Goal: Feedback & Contribution: Submit feedback/report problem

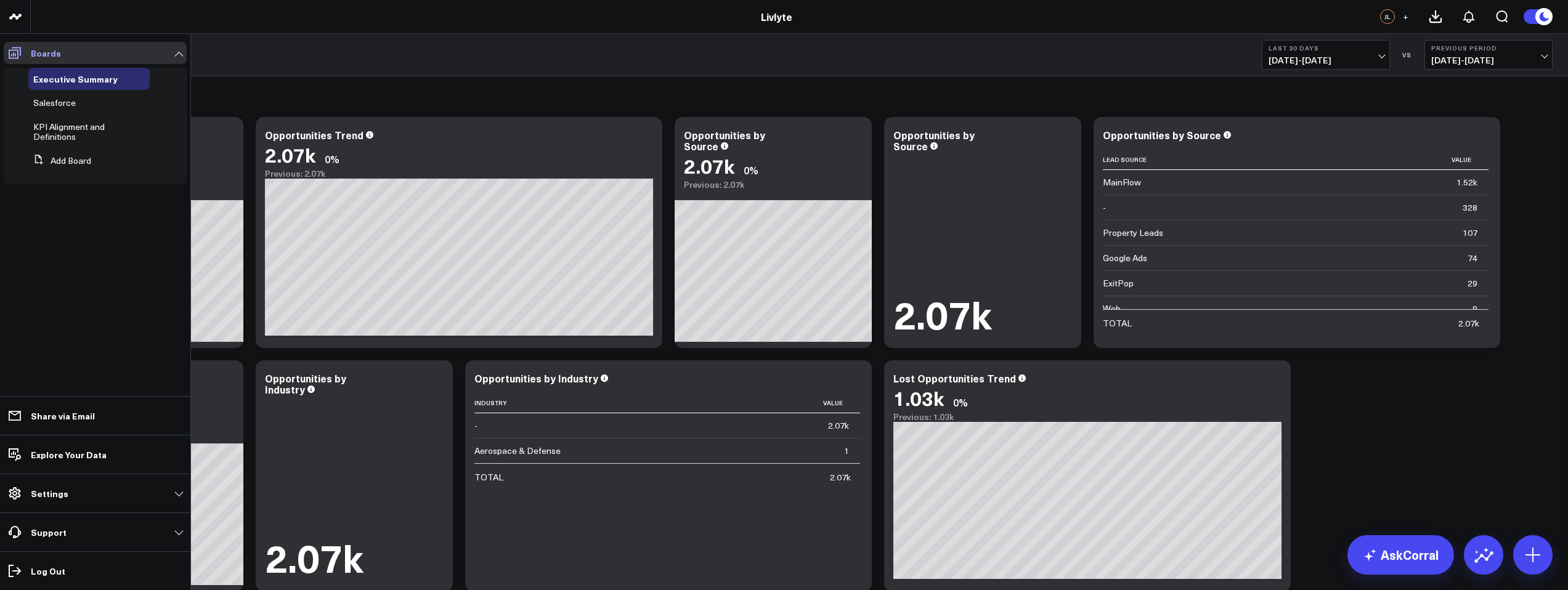
click at [15, 60] on span at bounding box center [15, 53] width 22 height 22
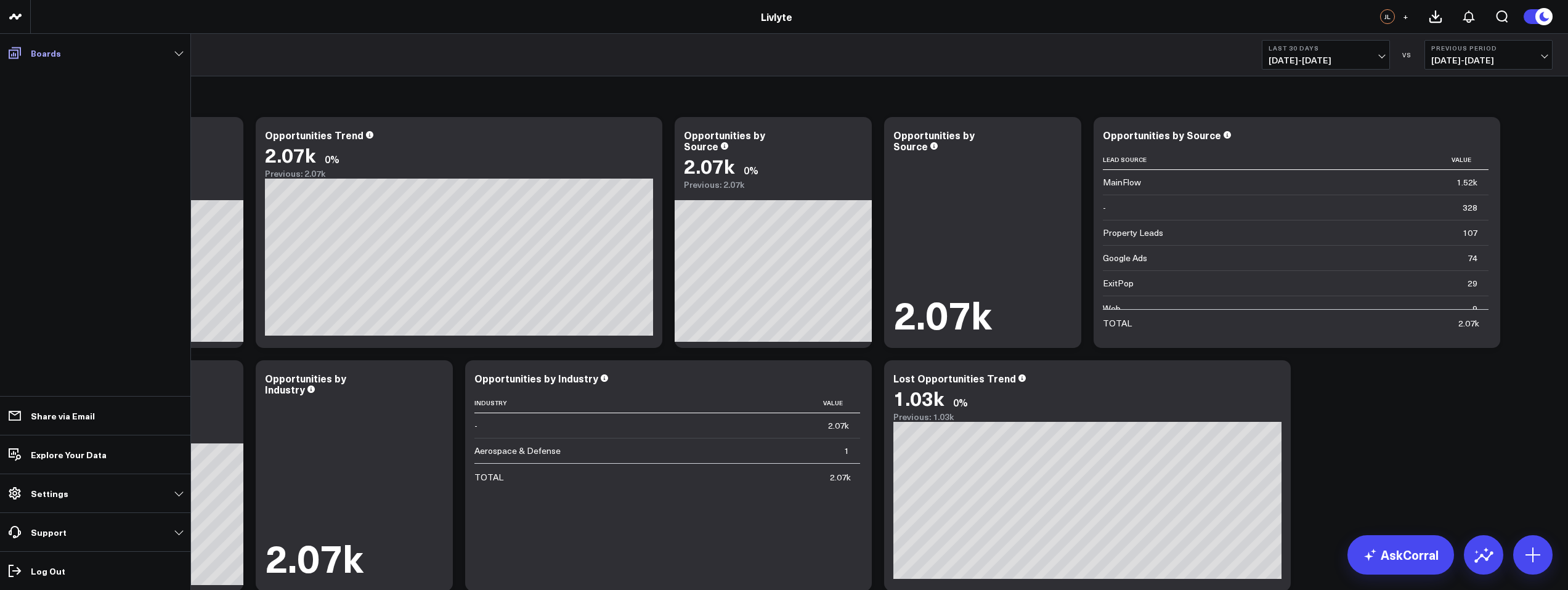
click at [15, 52] on icon at bounding box center [15, 53] width 15 height 15
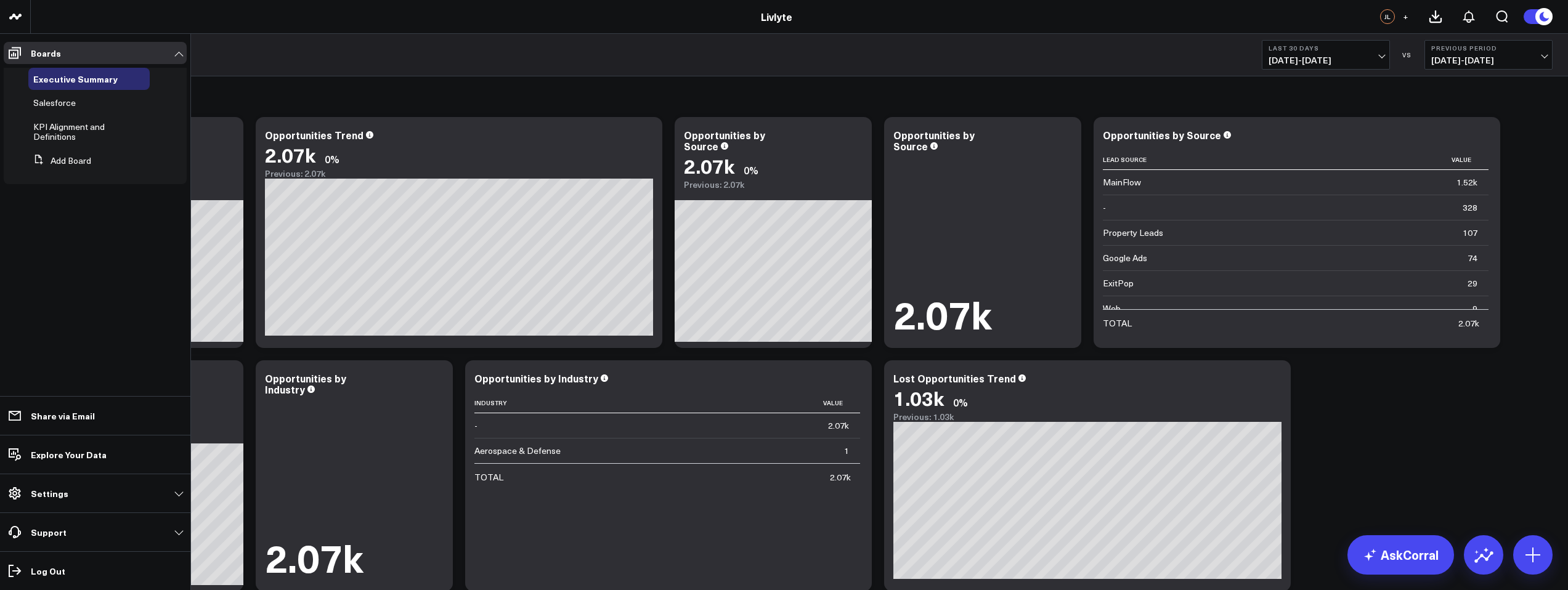
click at [56, 135] on span "KPI Alignment and Definitions" at bounding box center [69, 131] width 71 height 22
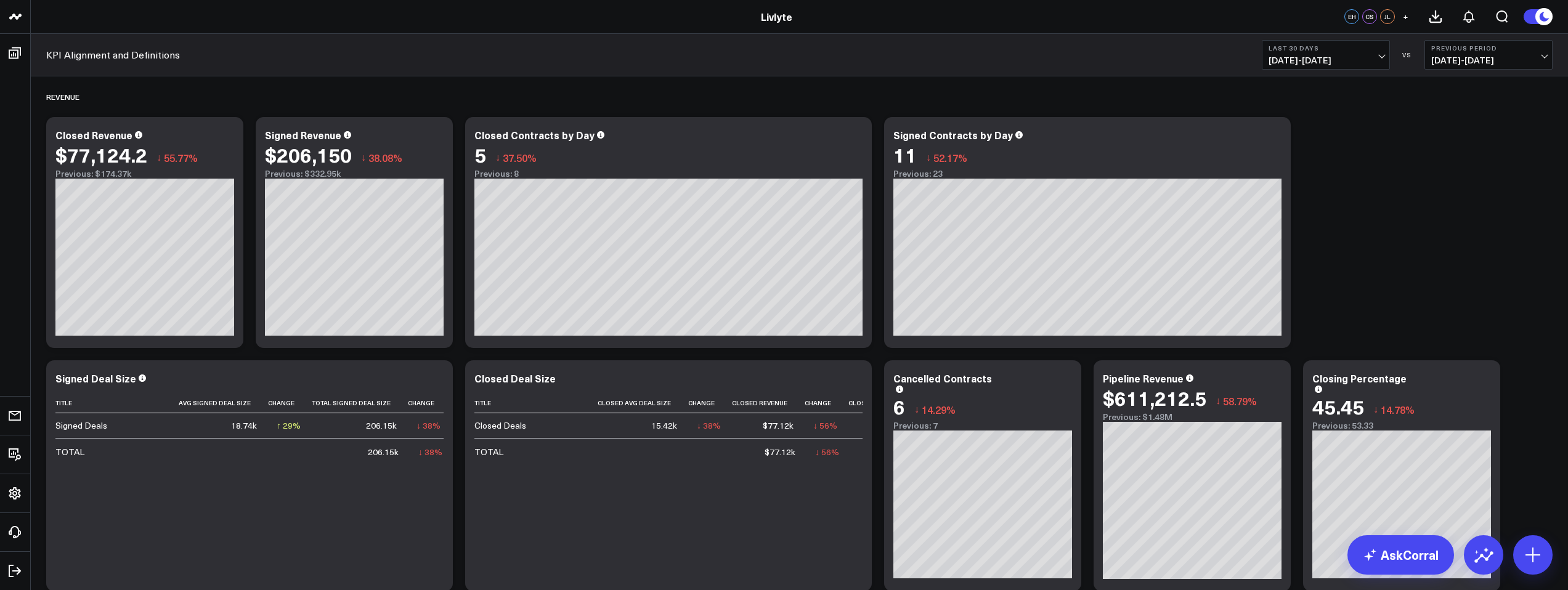
click at [1357, 69] on div "KPI Alignment and Definitions Last 30 Days [DATE] - [DATE] VS Previous Period […" at bounding box center [800, 55] width 1538 height 42
click at [1357, 55] on span "[DATE] - [DATE]" at bounding box center [1326, 60] width 115 height 10
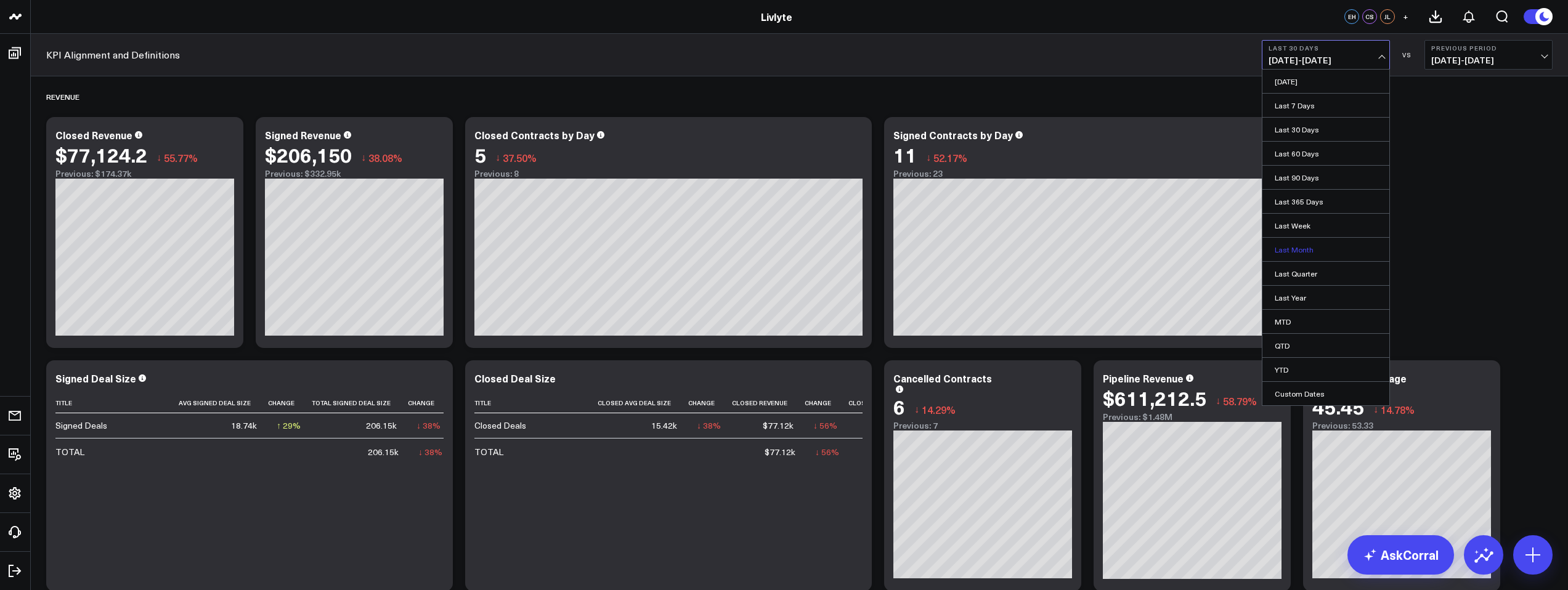
click at [1297, 257] on link "Last Month" at bounding box center [1326, 249] width 127 height 23
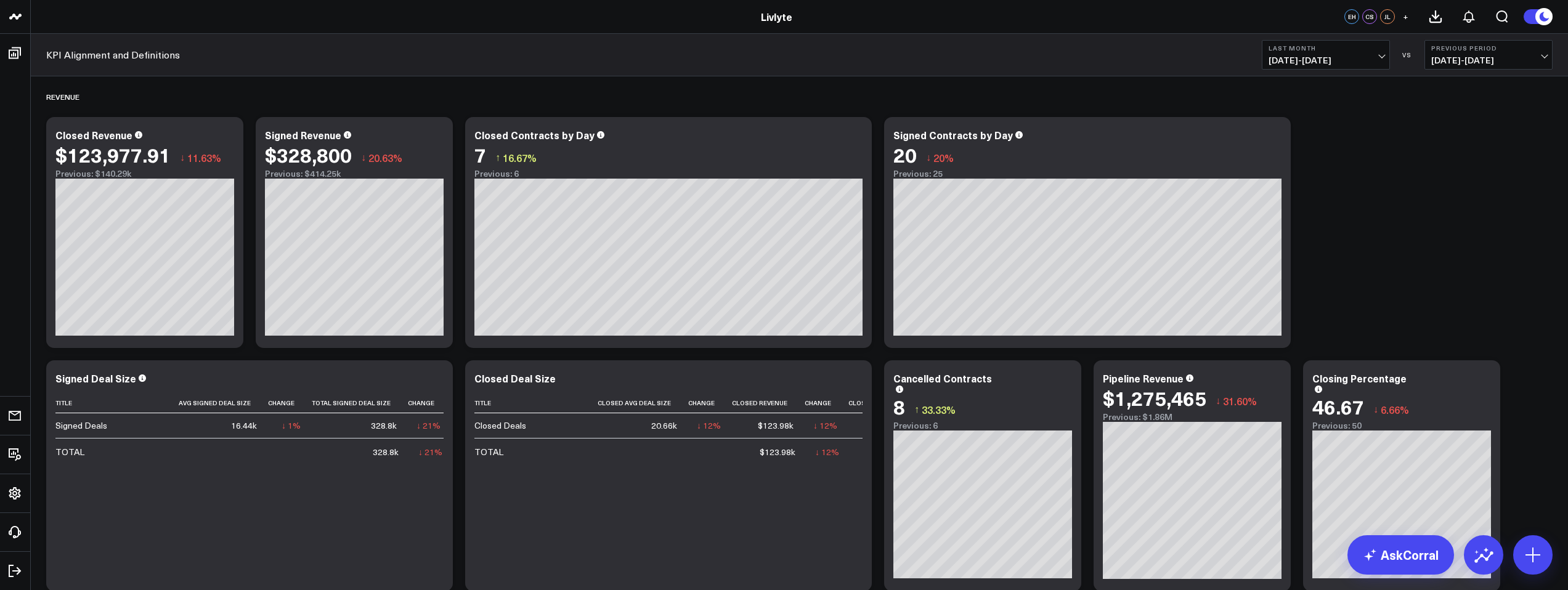
click at [1331, 55] on span "[DATE] - [DATE]" at bounding box center [1326, 60] width 115 height 10
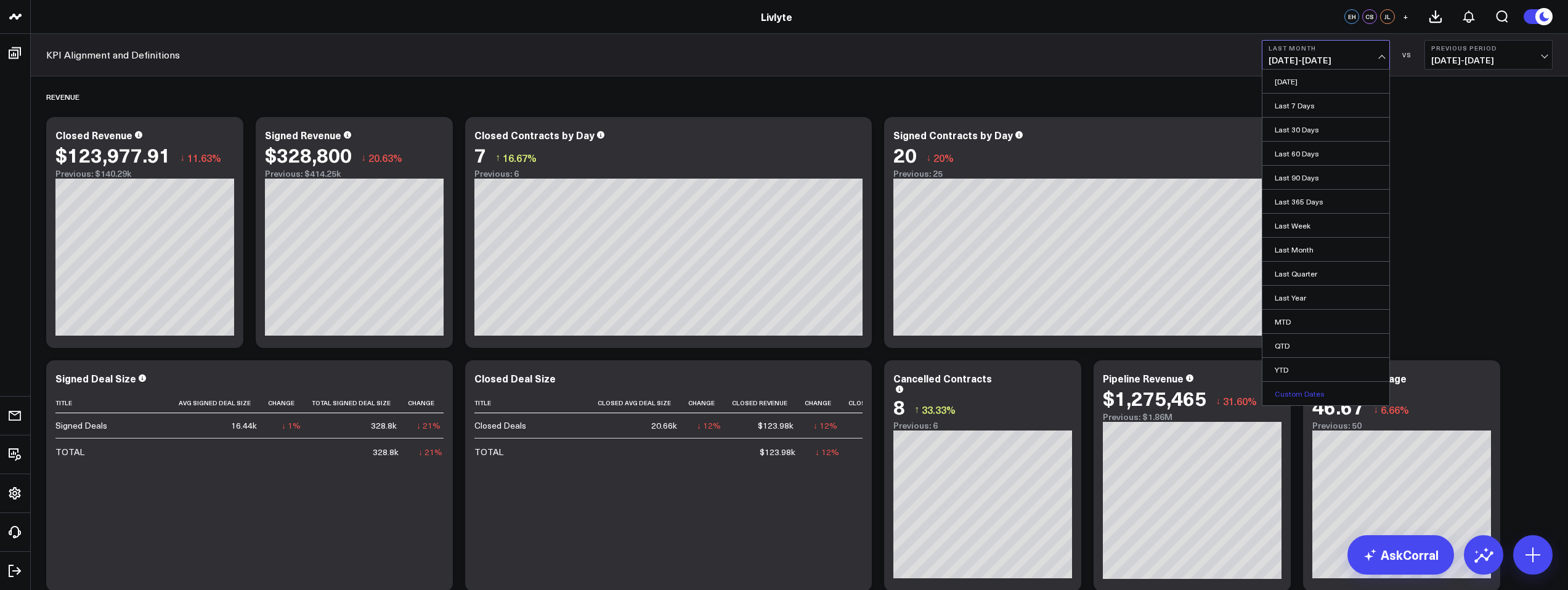
click at [1325, 395] on link "Custom Dates" at bounding box center [1326, 393] width 127 height 23
select select "8"
select select "2025"
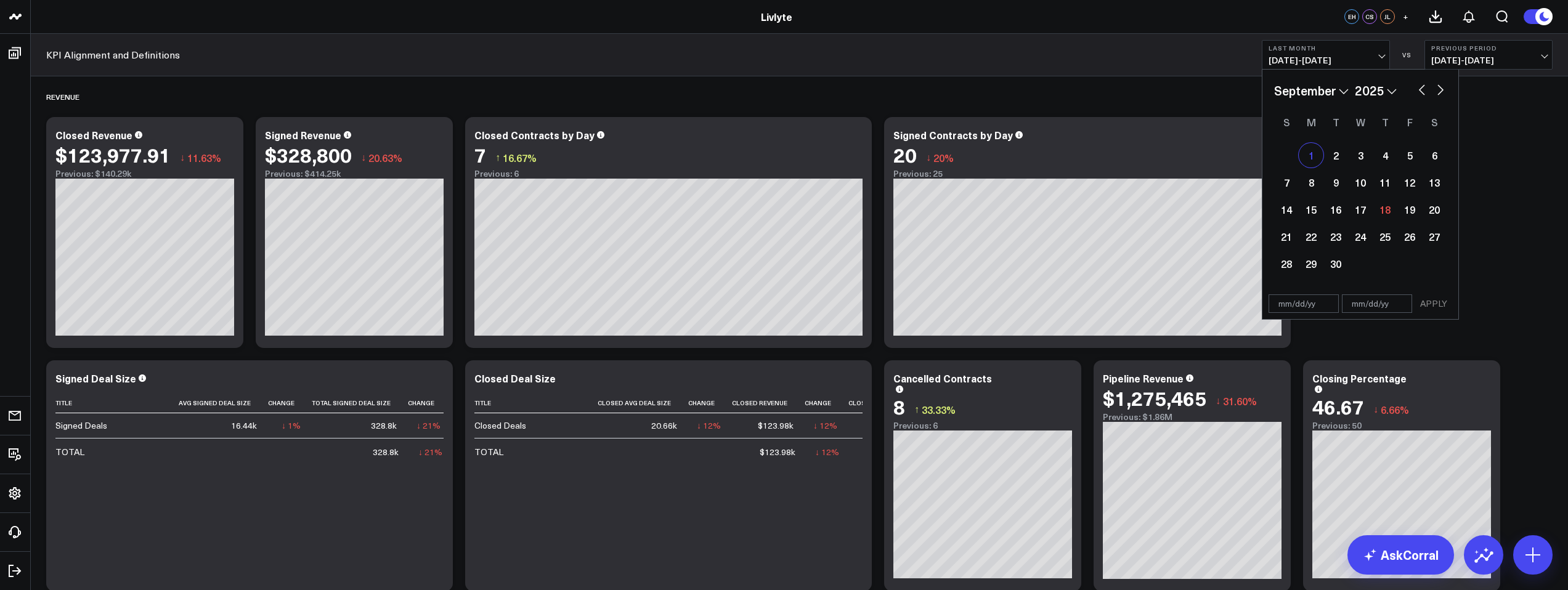
click at [1314, 156] on div "1" at bounding box center [1311, 155] width 24 height 24
type input "[DATE]"
select select "8"
select select "2025"
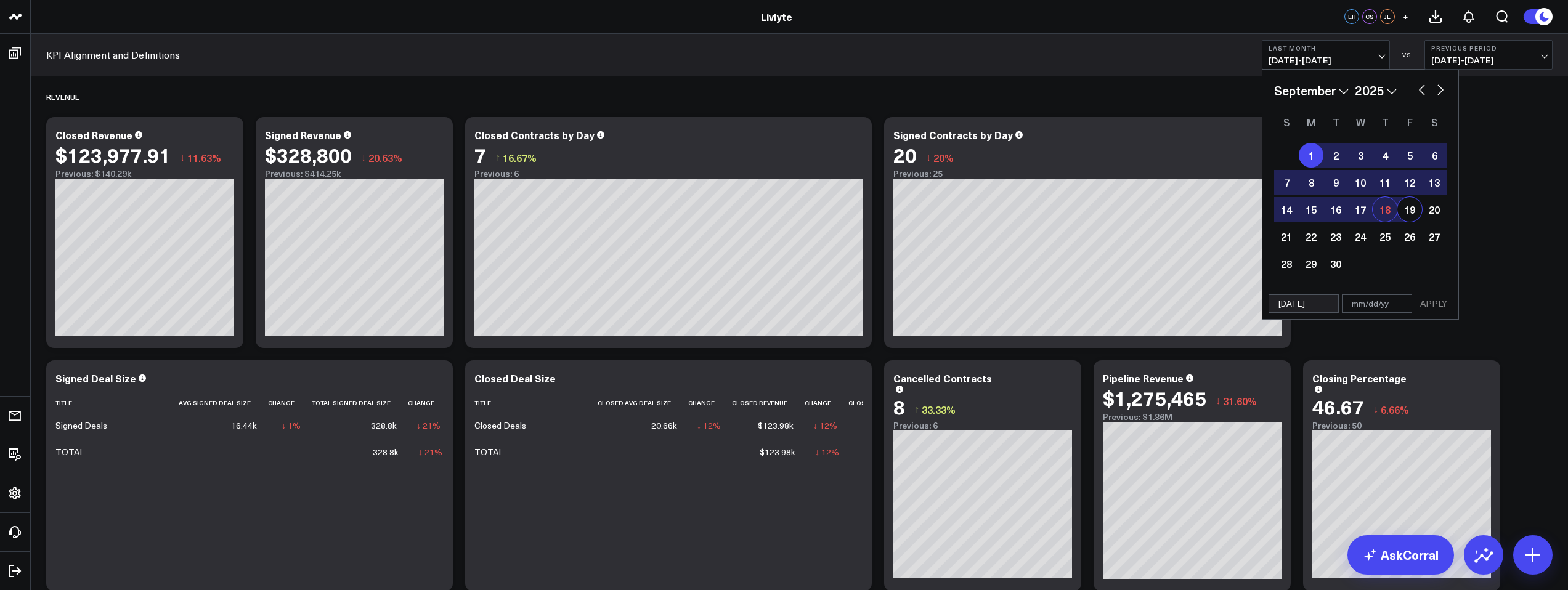
click at [1390, 208] on div "18" at bounding box center [1384, 209] width 24 height 24
type input "[DATE]"
select select "8"
select select "2025"
click at [1437, 310] on button "APPLY" at bounding box center [1434, 304] width 37 height 18
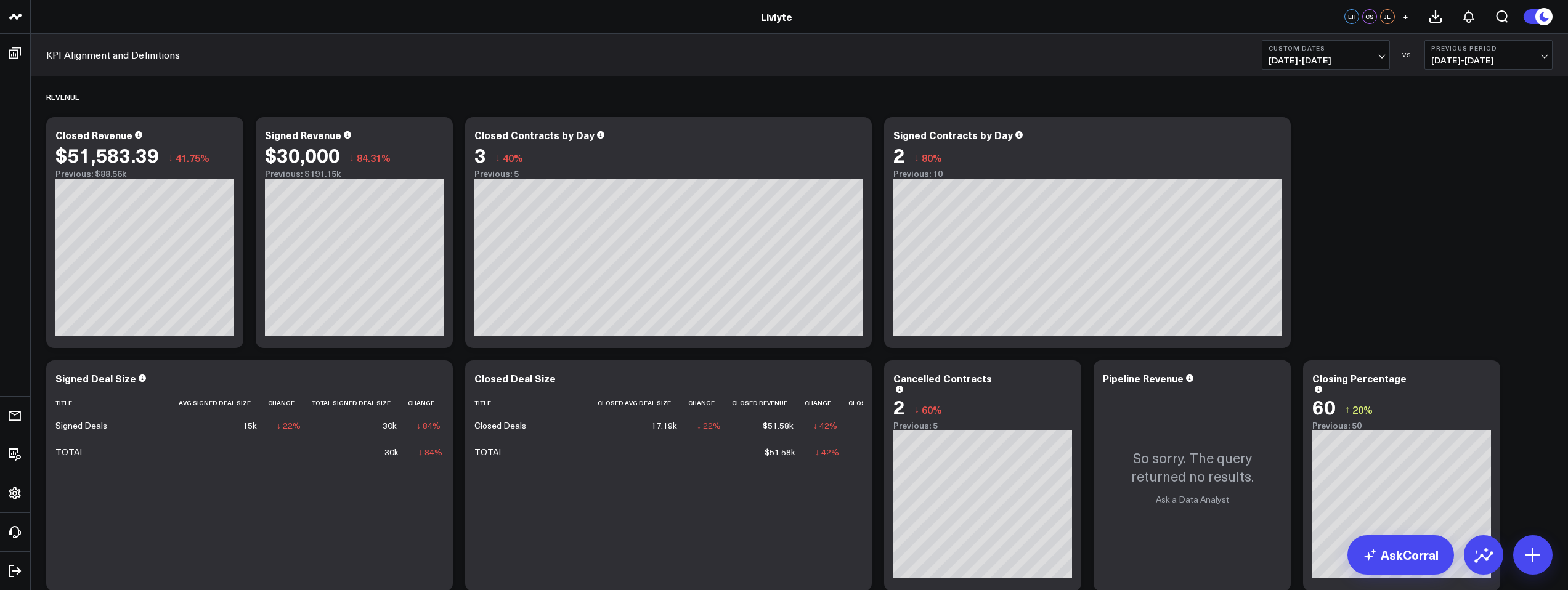
click at [1539, 54] on button "Previous Period [DATE] - [DATE]" at bounding box center [1489, 55] width 128 height 30
click at [1457, 181] on link "Custom Dates" at bounding box center [1489, 177] width 127 height 23
select select "8"
select select "2025"
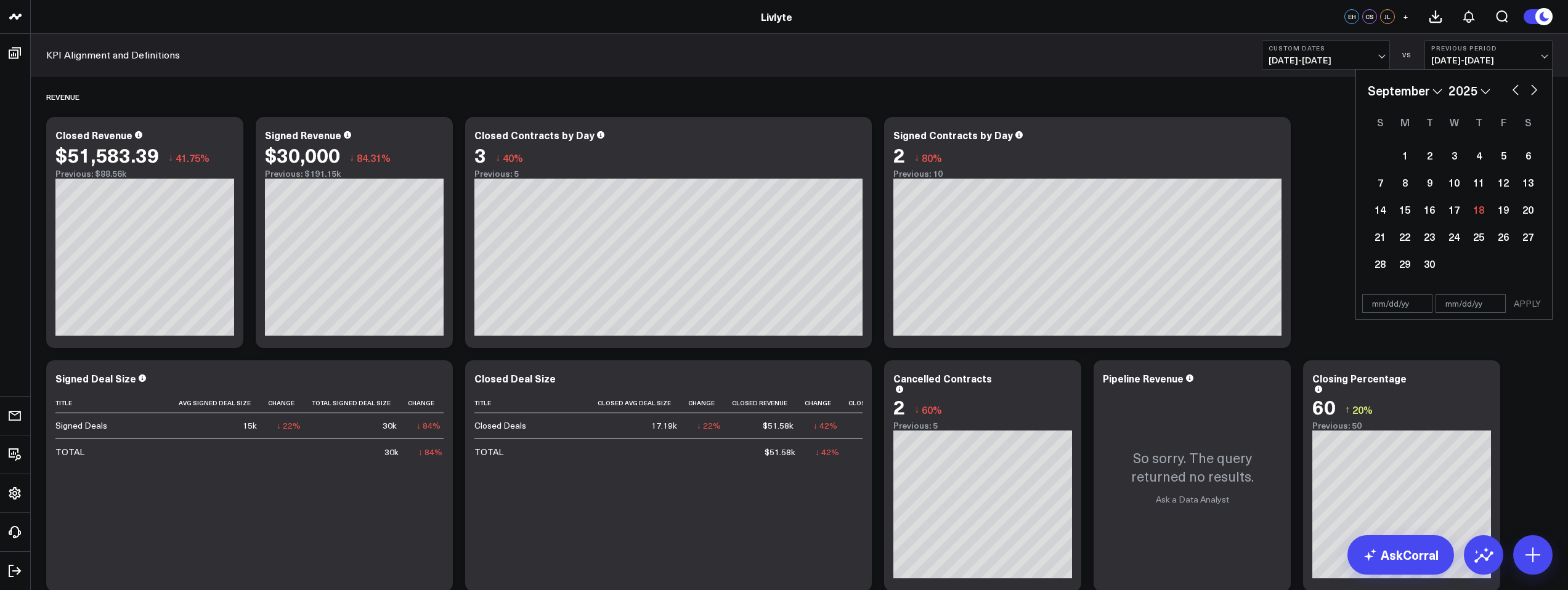
click at [1515, 88] on button "button" at bounding box center [1516, 88] width 13 height 15
select select "7"
select select "2025"
click at [1497, 153] on div "1" at bounding box center [1503, 155] width 24 height 24
type input "[DATE]"
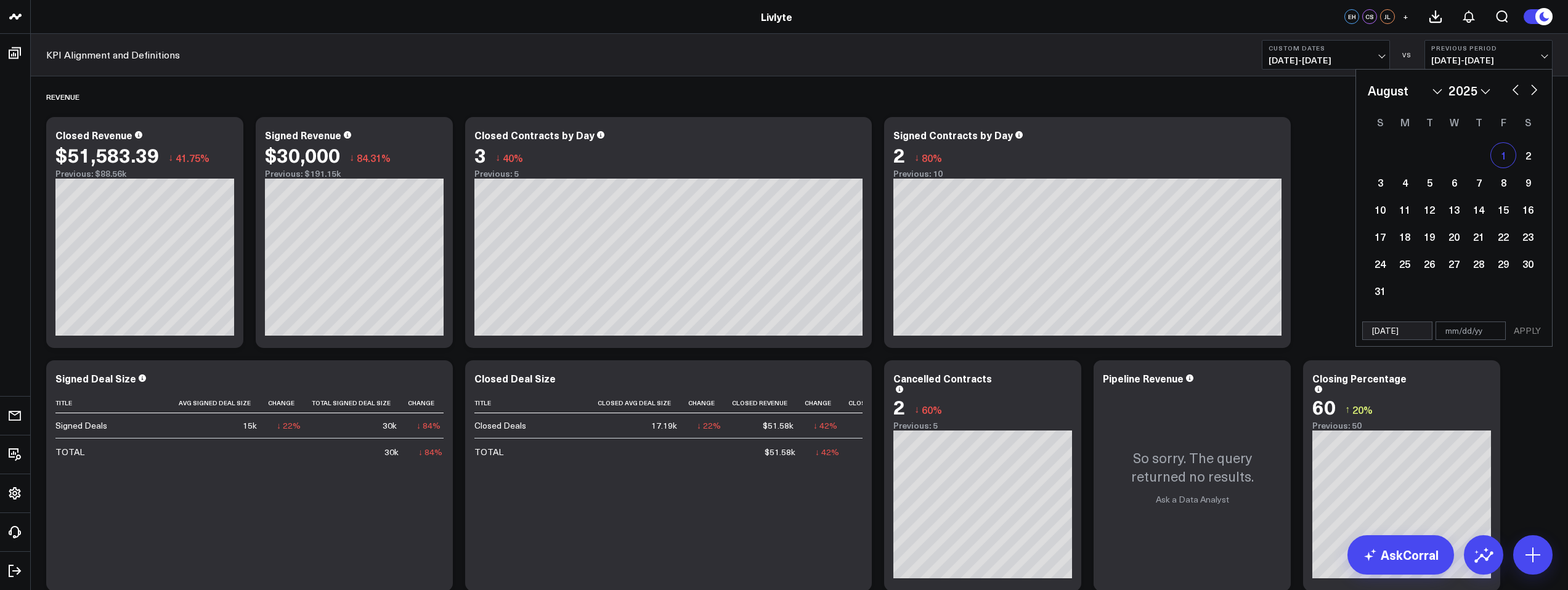
select select "7"
select select "2025"
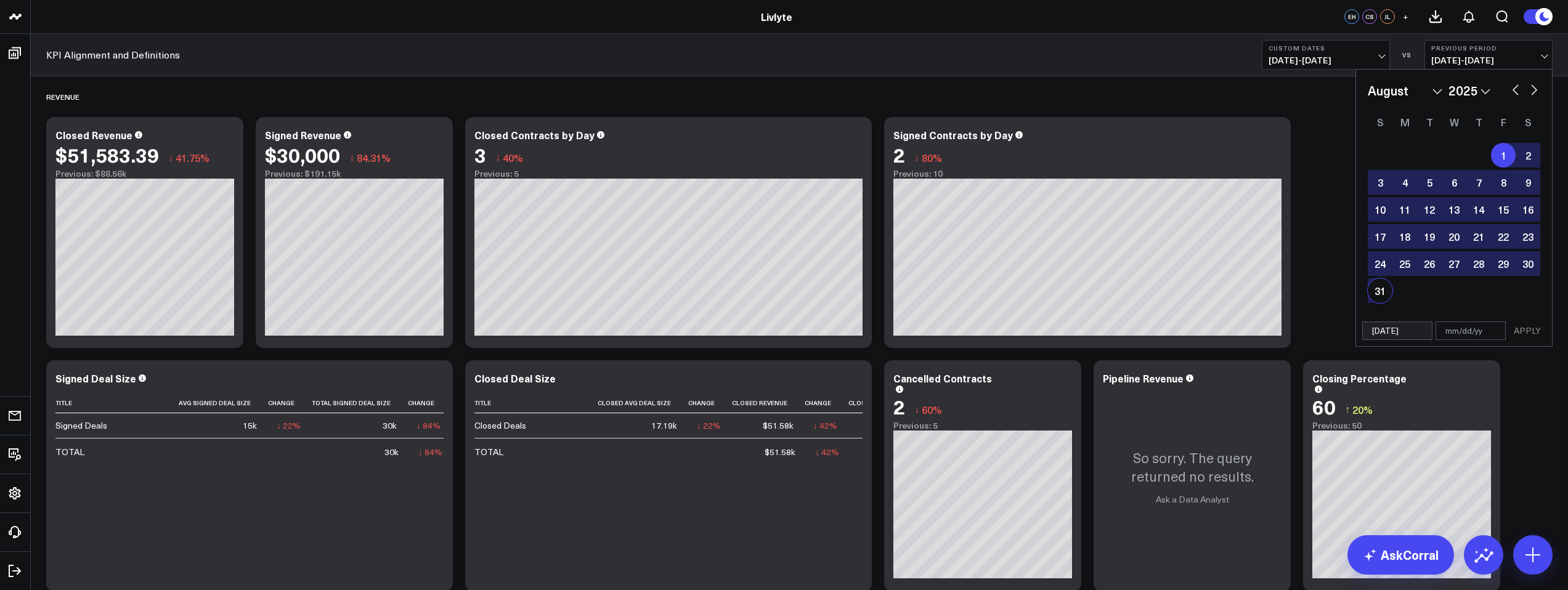
click at [1385, 286] on div "31" at bounding box center [1380, 290] width 24 height 24
type input "[DATE]"
select select "7"
select select "2025"
drag, startPoint x: 1528, startPoint y: 328, endPoint x: 1518, endPoint y: 325, distance: 10.4
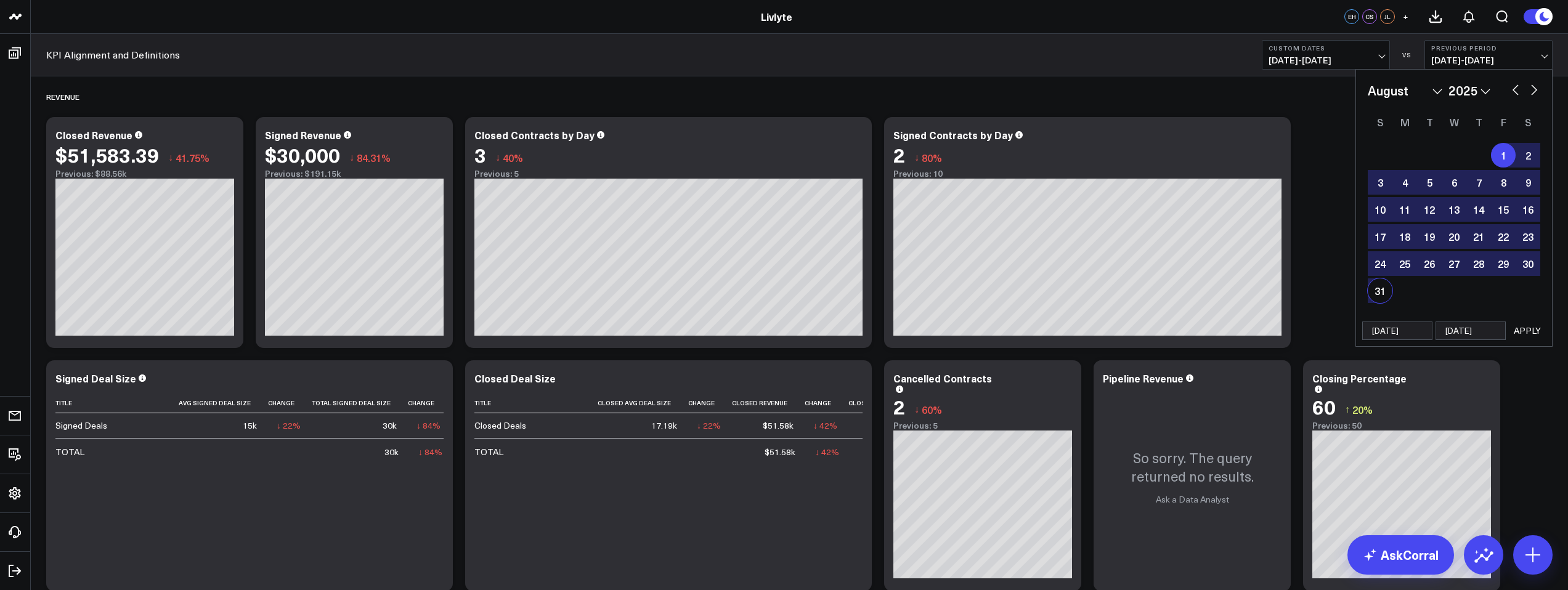
click at [1528, 328] on button "APPLY" at bounding box center [1528, 331] width 37 height 18
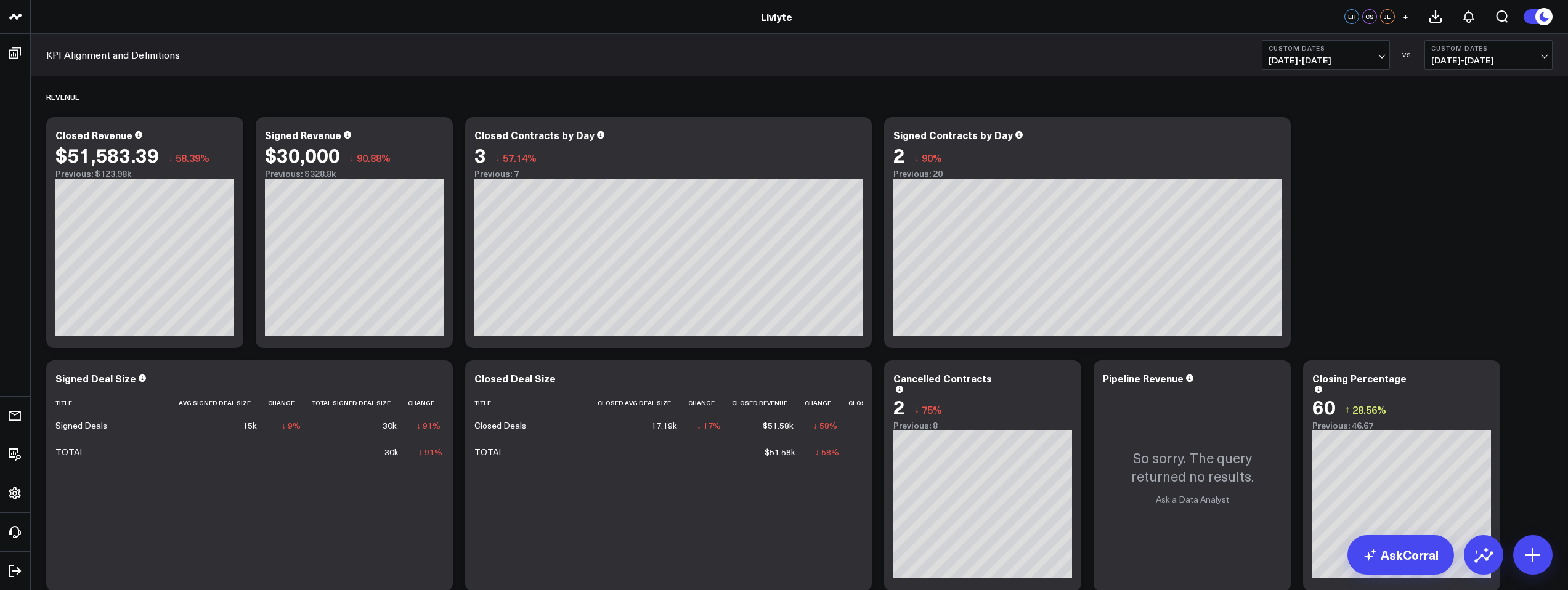
click at [1323, 55] on span "[DATE] - [DATE]" at bounding box center [1326, 60] width 115 height 10
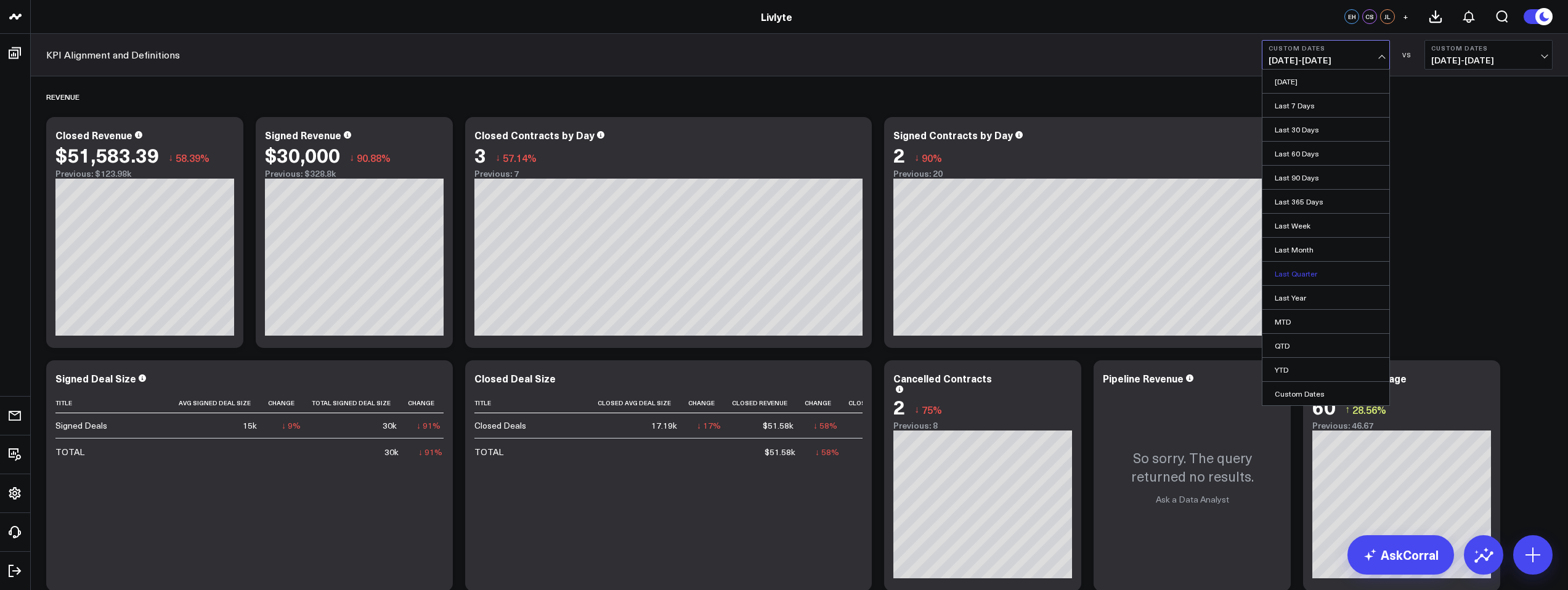
click at [1318, 274] on link "Last Quarter" at bounding box center [1326, 273] width 127 height 23
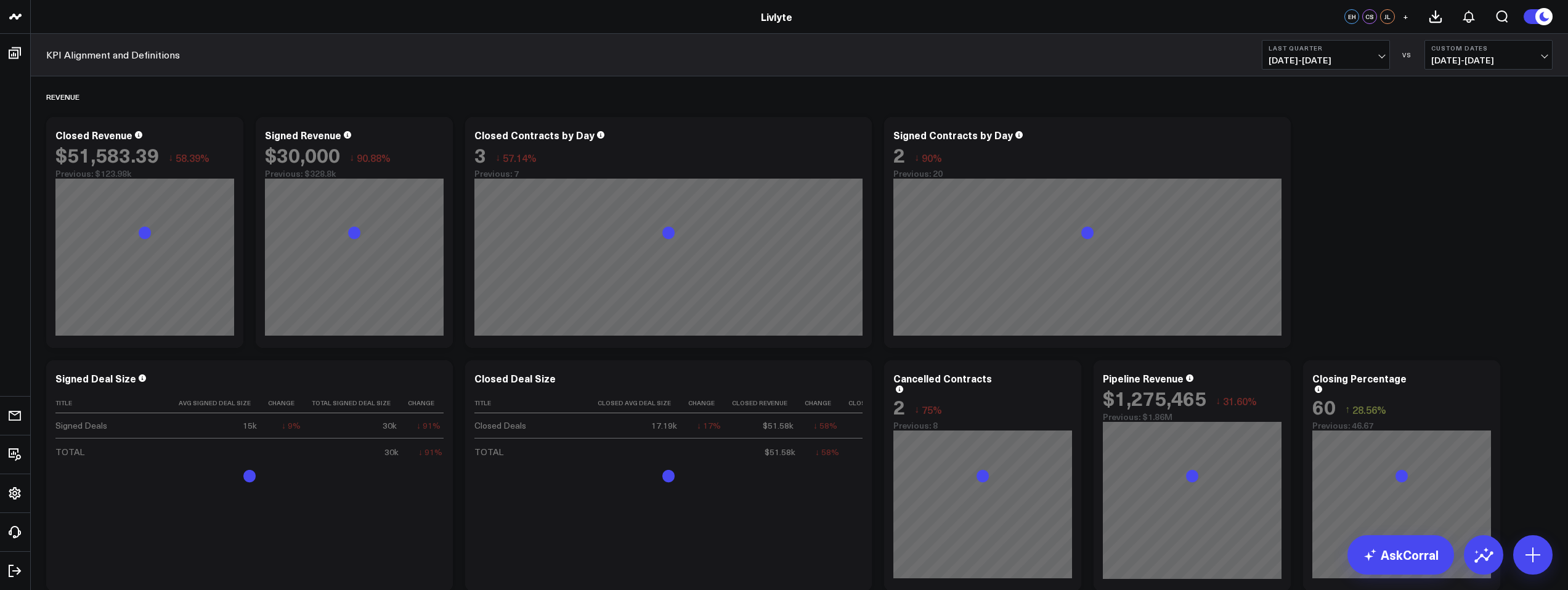
click at [1501, 55] on span "[DATE] - [DATE]" at bounding box center [1489, 60] width 115 height 10
click at [1505, 84] on link "Previous Period" at bounding box center [1489, 81] width 127 height 23
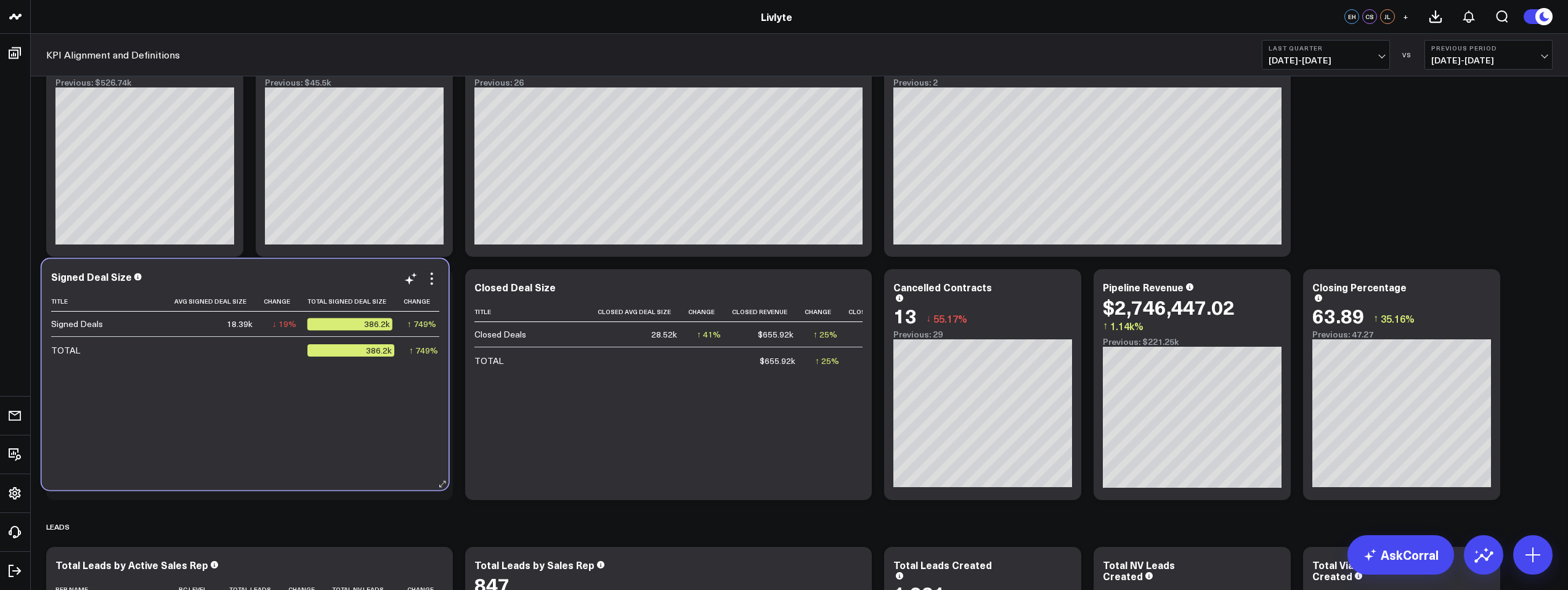
drag, startPoint x: 314, startPoint y: 481, endPoint x: 288, endPoint y: 476, distance: 26.5
click at [288, 475] on div "Title Avg Signed Deal Size Change Total Signed Deal Size Change Signed Contract…" at bounding box center [245, 384] width 388 height 186
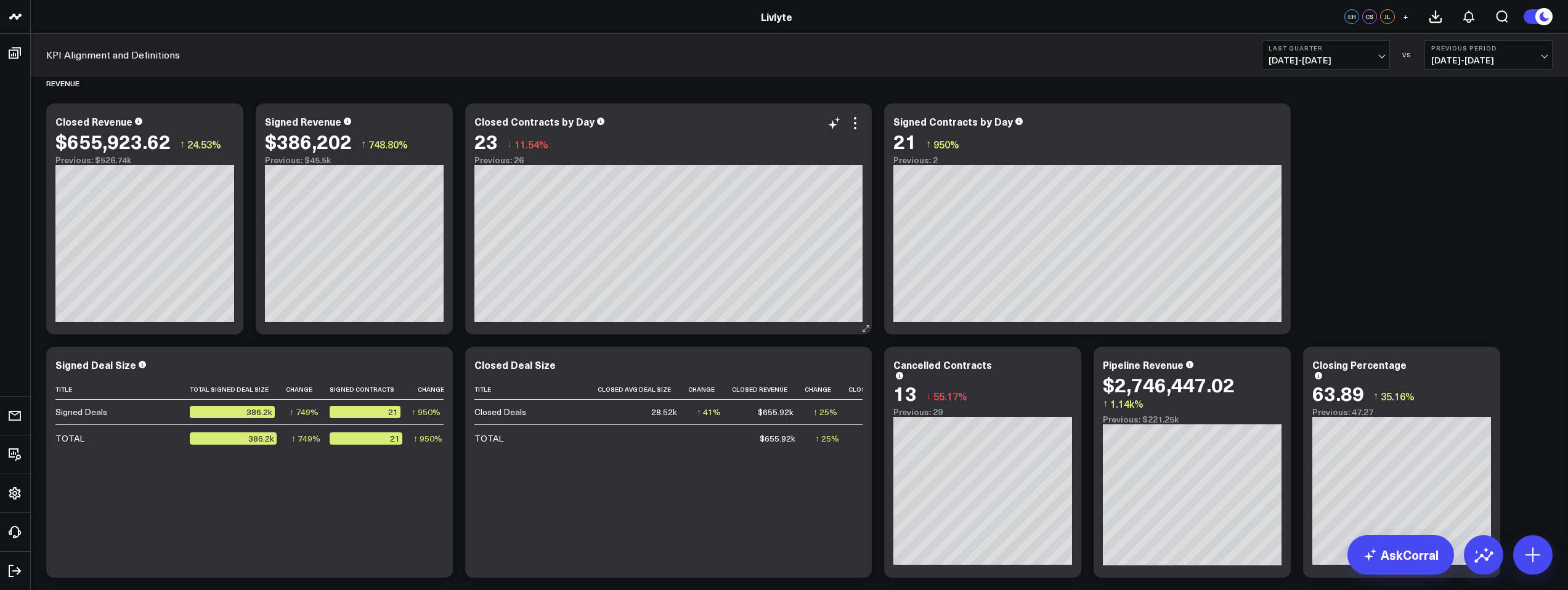
scroll to position [14, 0]
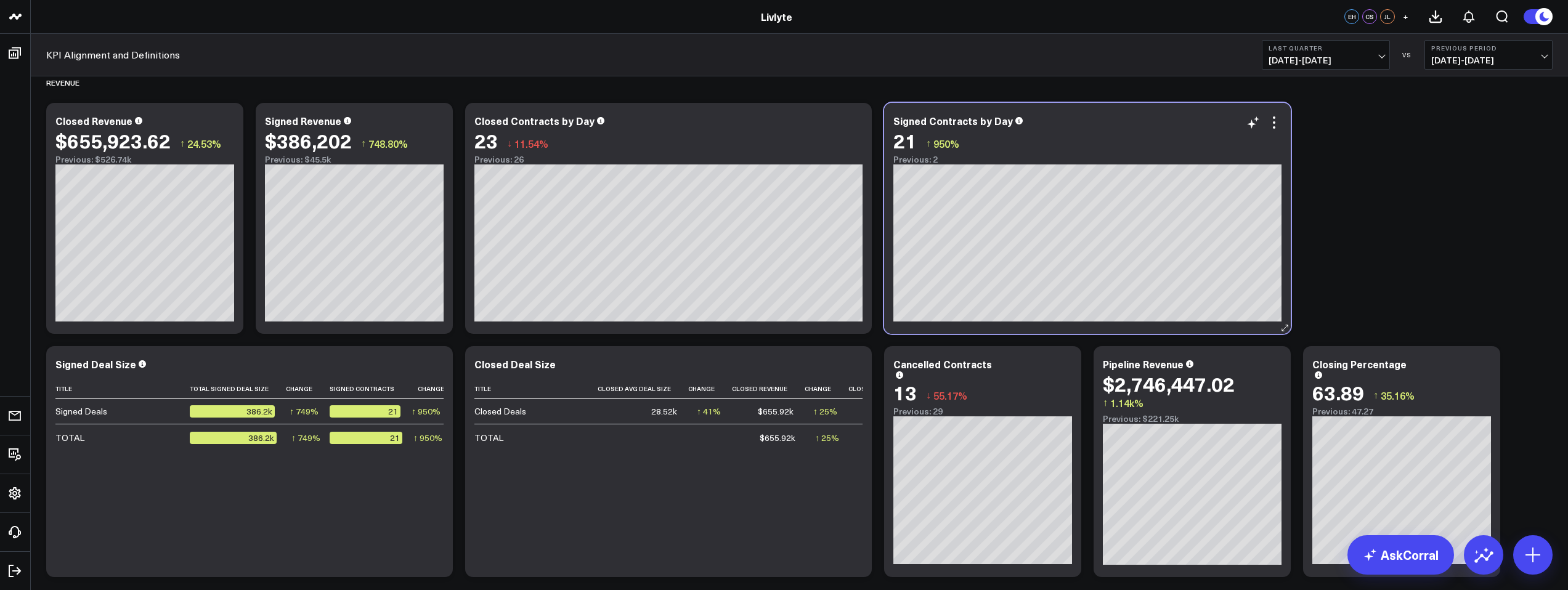
click at [1054, 140] on div "21 ↑ 950%" at bounding box center [1087, 141] width 388 height 22
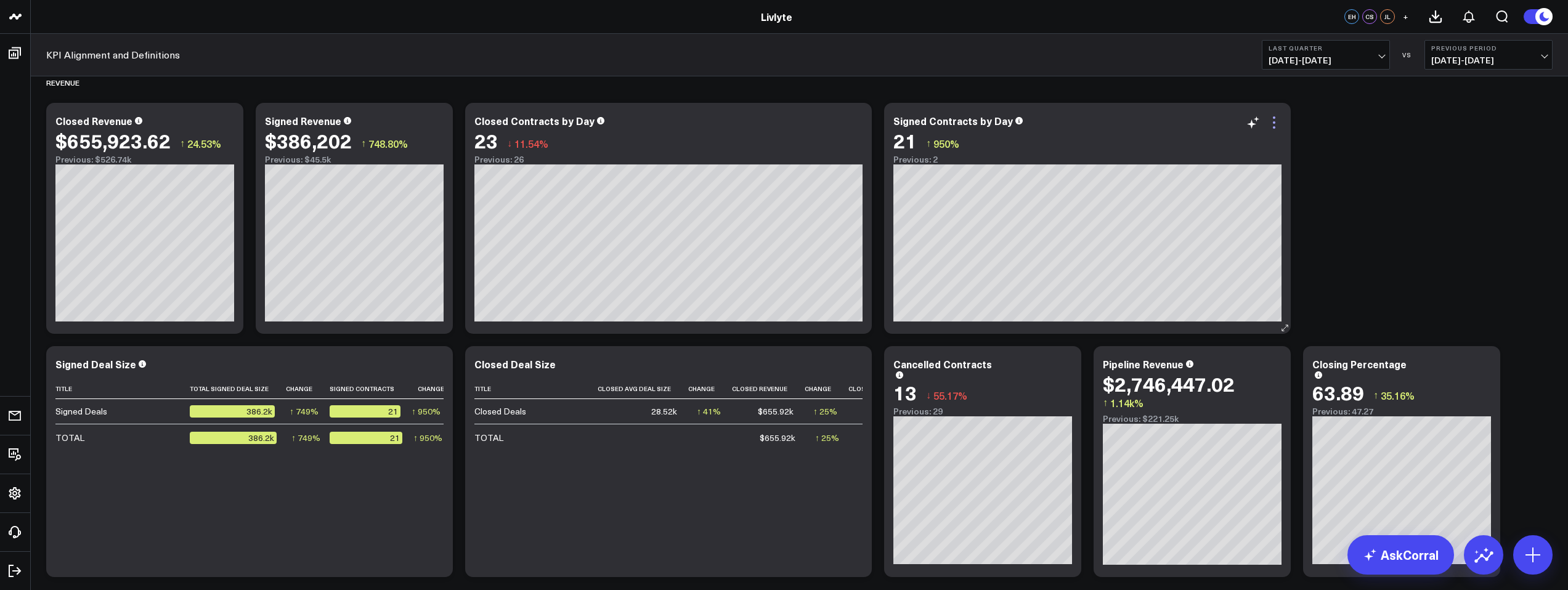
click at [1274, 123] on icon at bounding box center [1274, 123] width 3 height 3
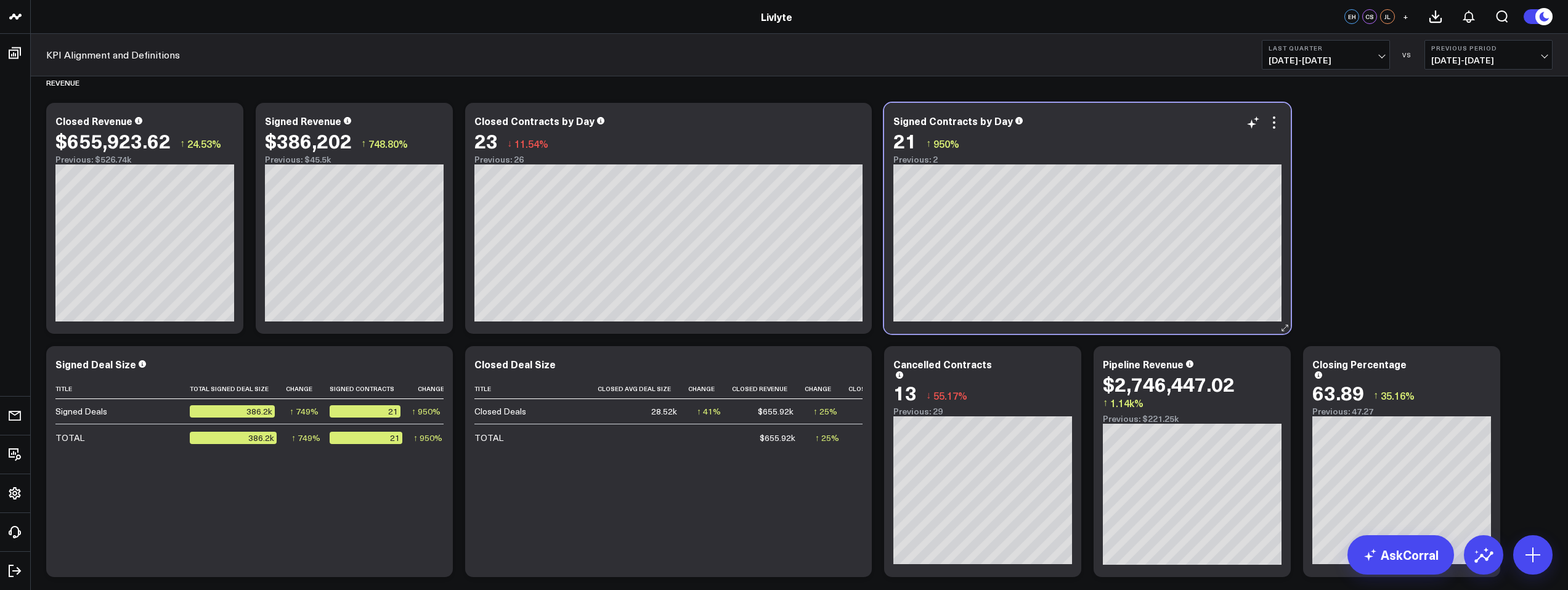
click at [1031, 139] on div "21 ↑ 950%" at bounding box center [1087, 141] width 388 height 22
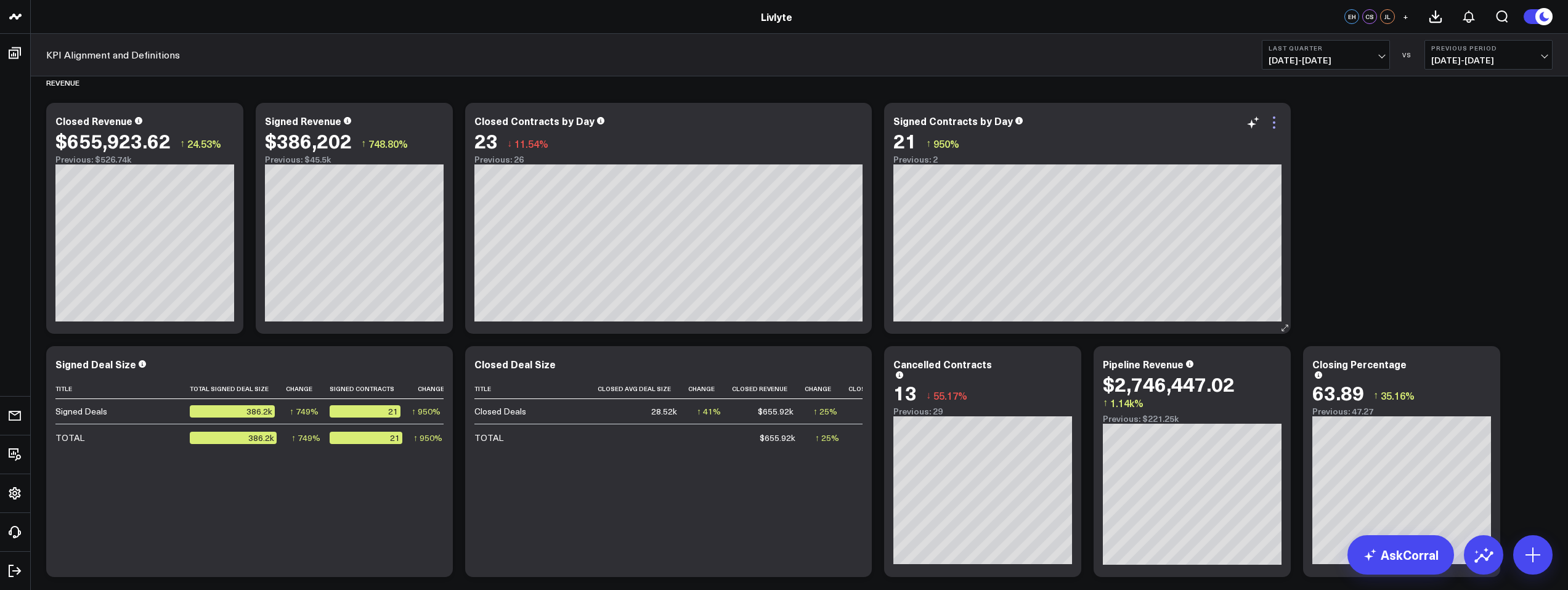
click at [1274, 121] on icon at bounding box center [1274, 123] width 15 height 15
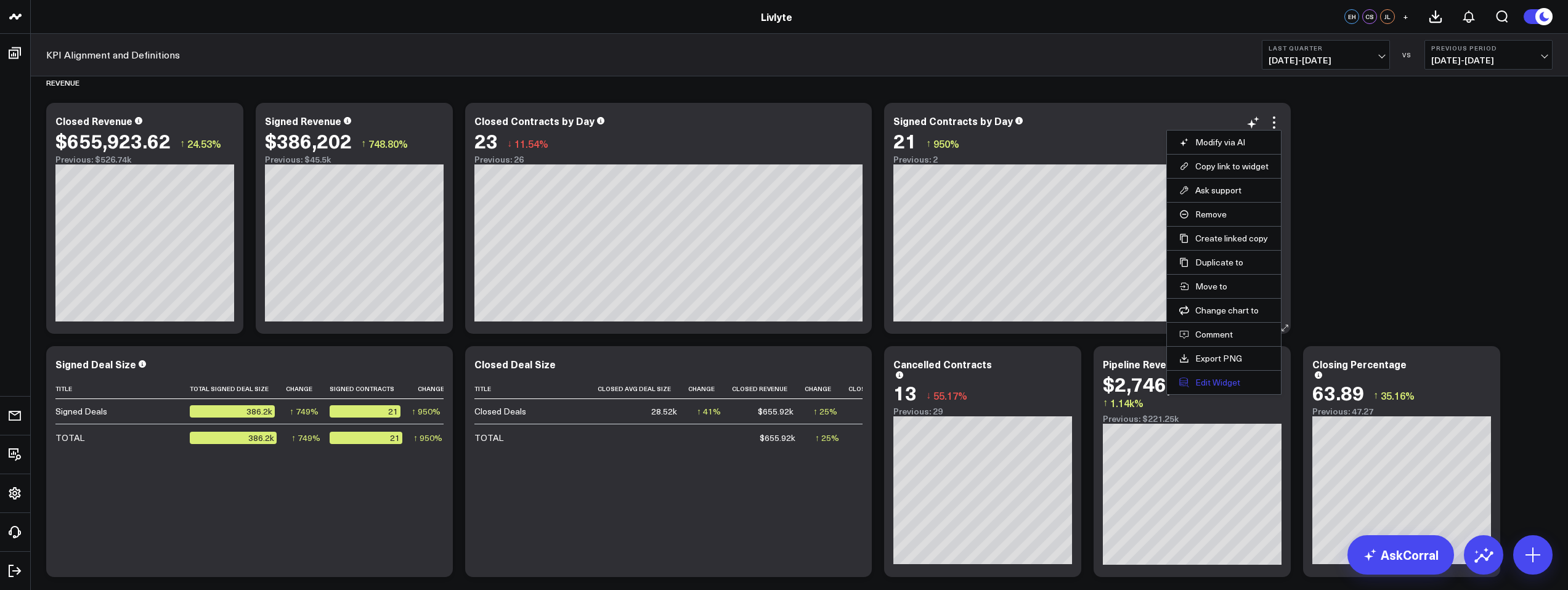
click at [1196, 382] on button "Edit Widget" at bounding box center [1223, 382] width 89 height 11
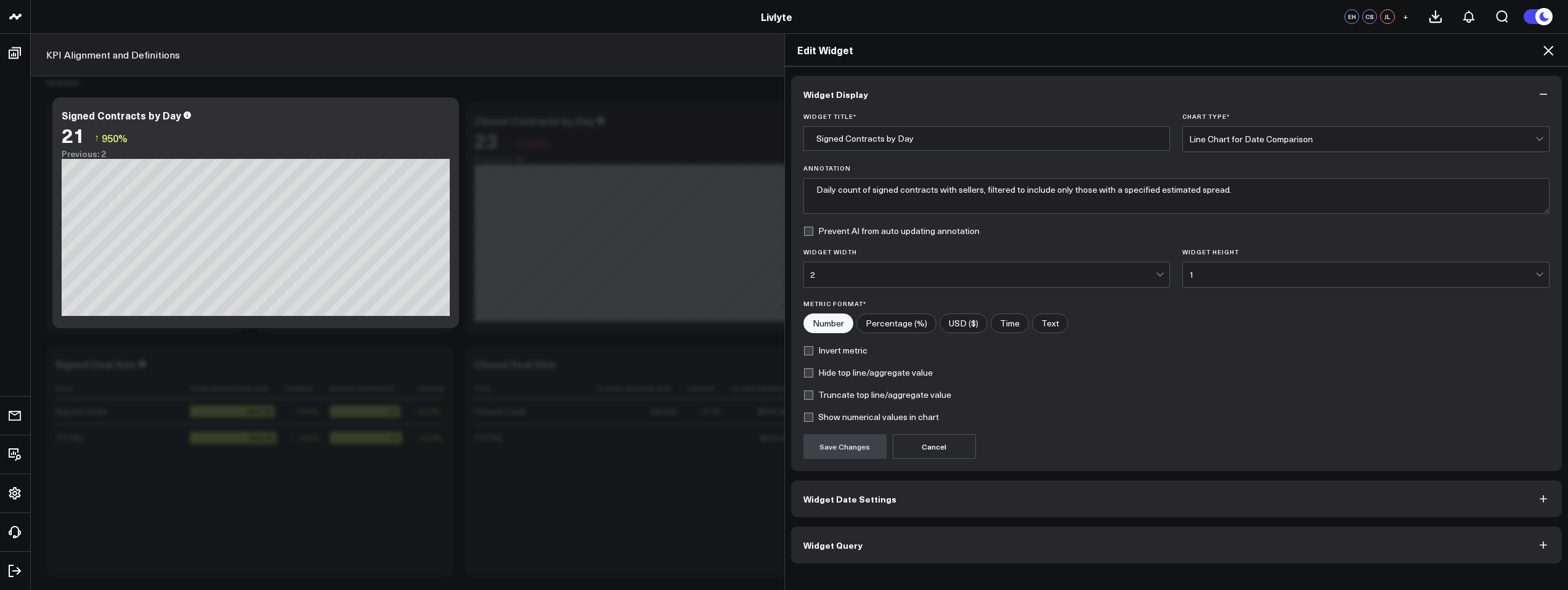
click at [979, 544] on button "Widget Query" at bounding box center [1176, 545] width 771 height 37
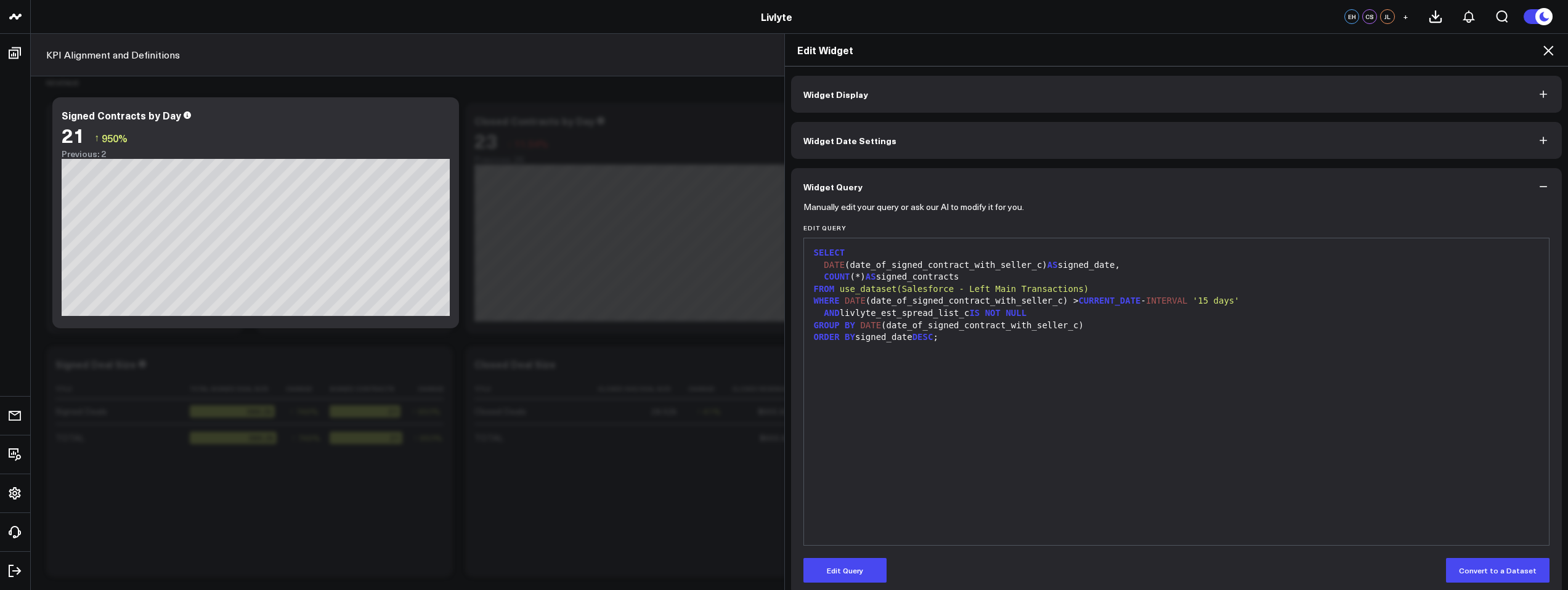
scroll to position [14, 0]
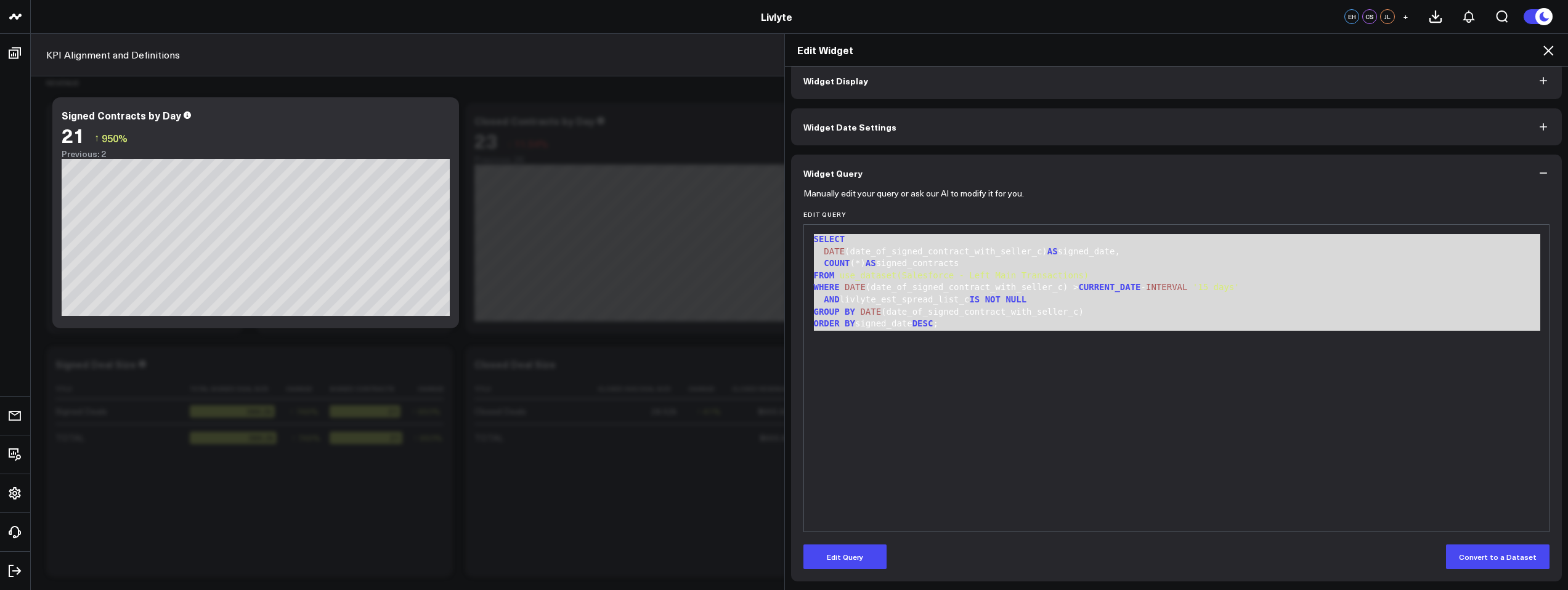
drag, startPoint x: 978, startPoint y: 337, endPoint x: 797, endPoint y: 238, distance: 206.3
click at [797, 238] on div "Manually edit your query or ask our AI to modify it for you. Edit Query 9 1 2 3…" at bounding box center [1176, 386] width 771 height 390
copy div "SELECT DATE (date_of_signed_contract_with_seller_c) AS signed_date, COUNT (*) A…"
click at [1162, 171] on button "Widget Query" at bounding box center [1176, 173] width 771 height 37
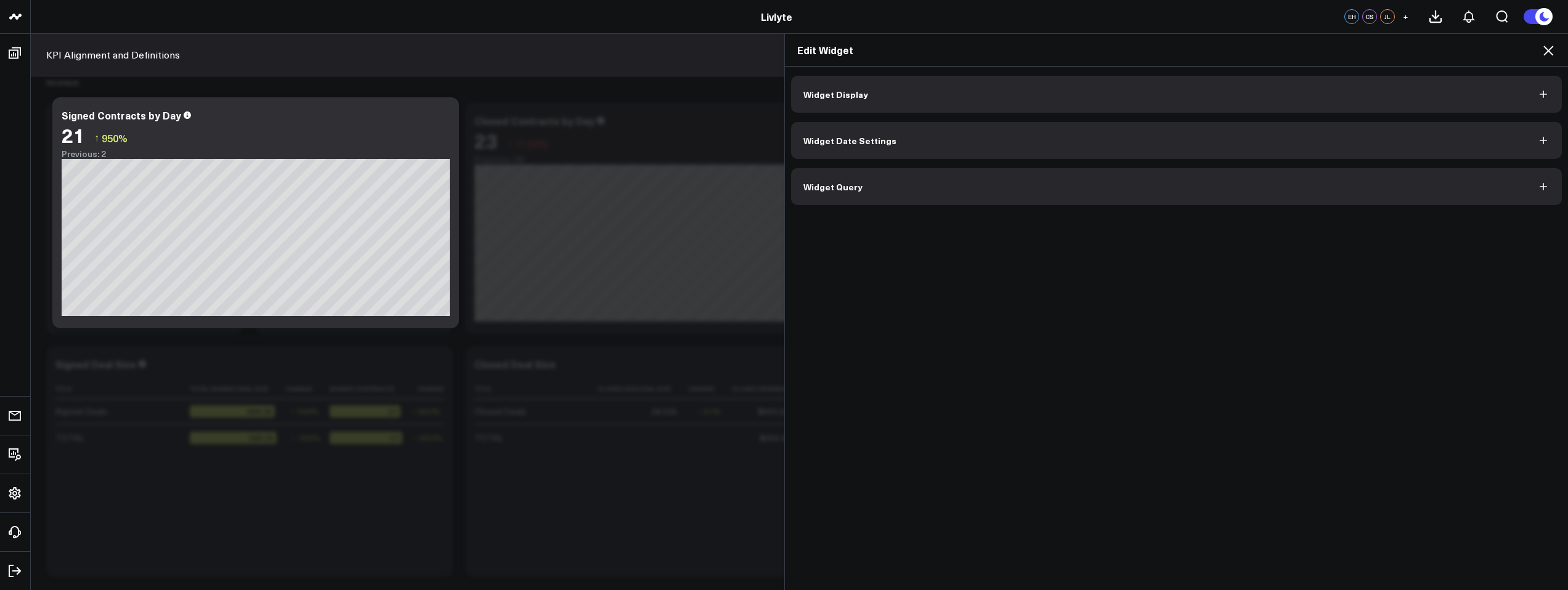
click at [1120, 143] on button "Widget Date Settings" at bounding box center [1176, 141] width 771 height 37
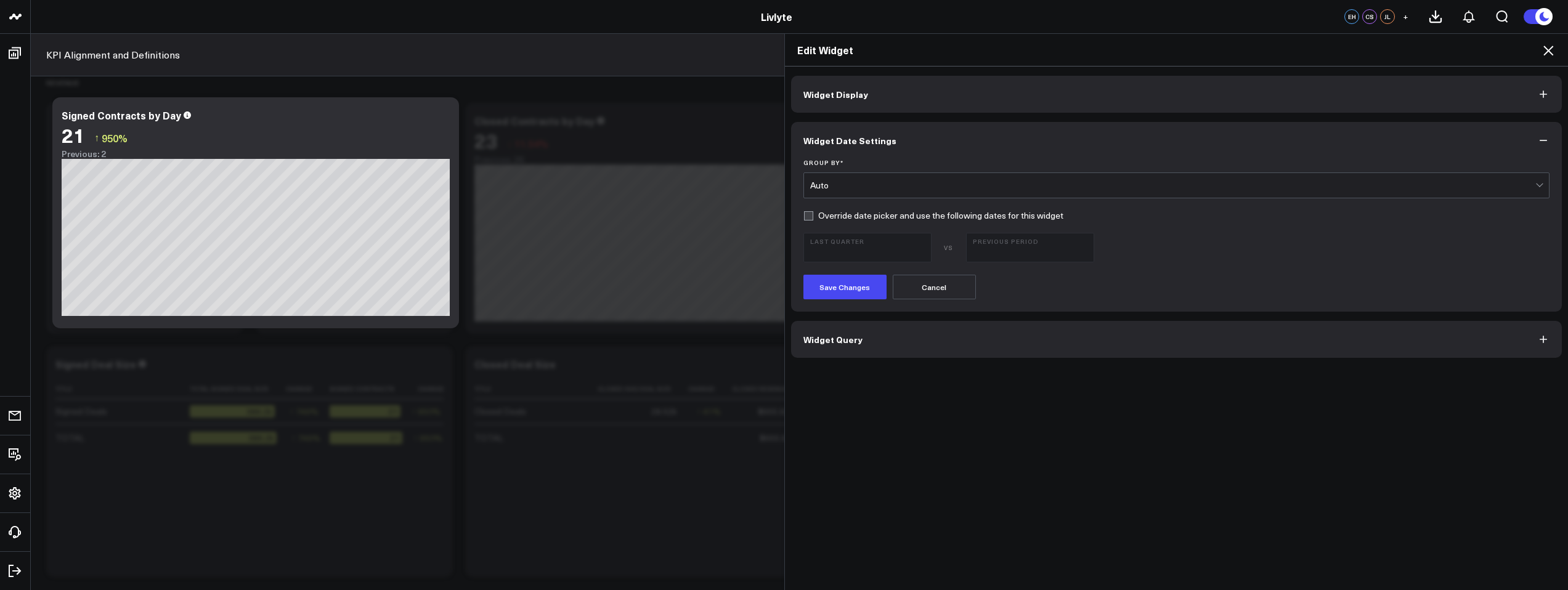
click at [1040, 137] on button "Widget Date Settings" at bounding box center [1176, 141] width 771 height 37
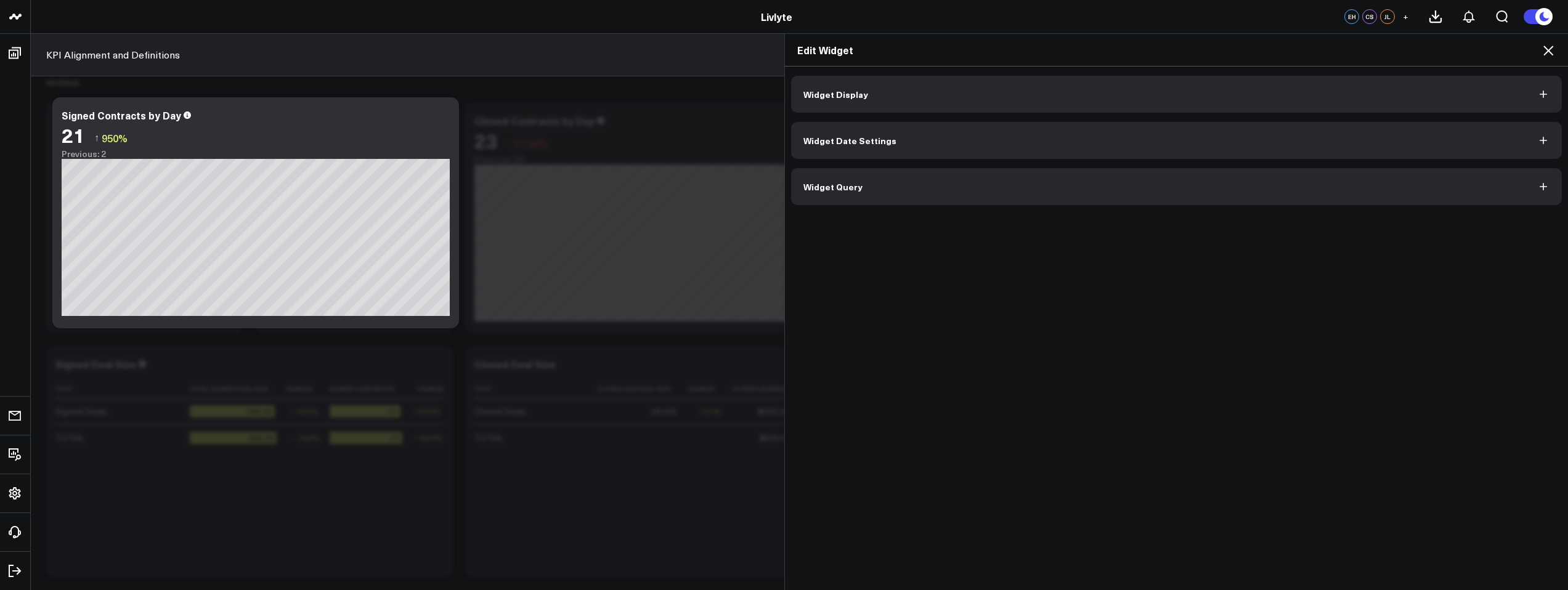
click at [1323, 127] on button "Widget Date Settings" at bounding box center [1176, 141] width 771 height 37
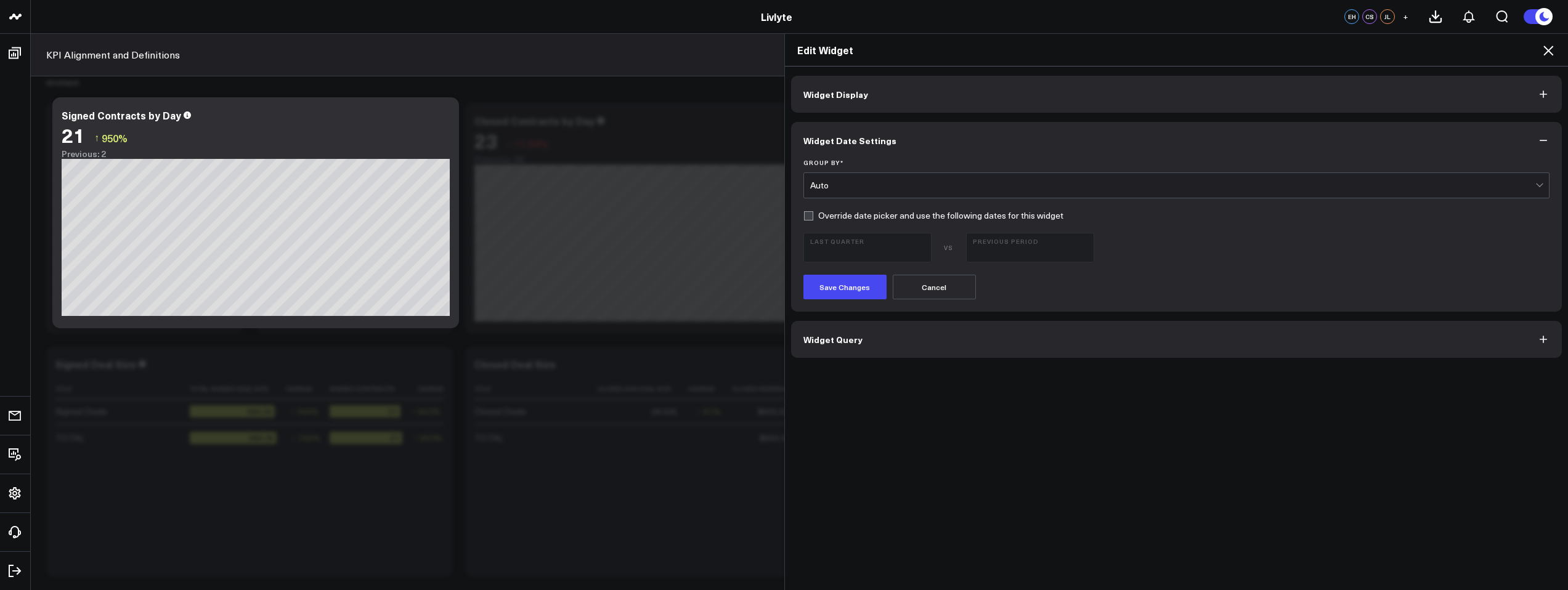
click at [1311, 109] on button "Widget Display" at bounding box center [1176, 94] width 771 height 37
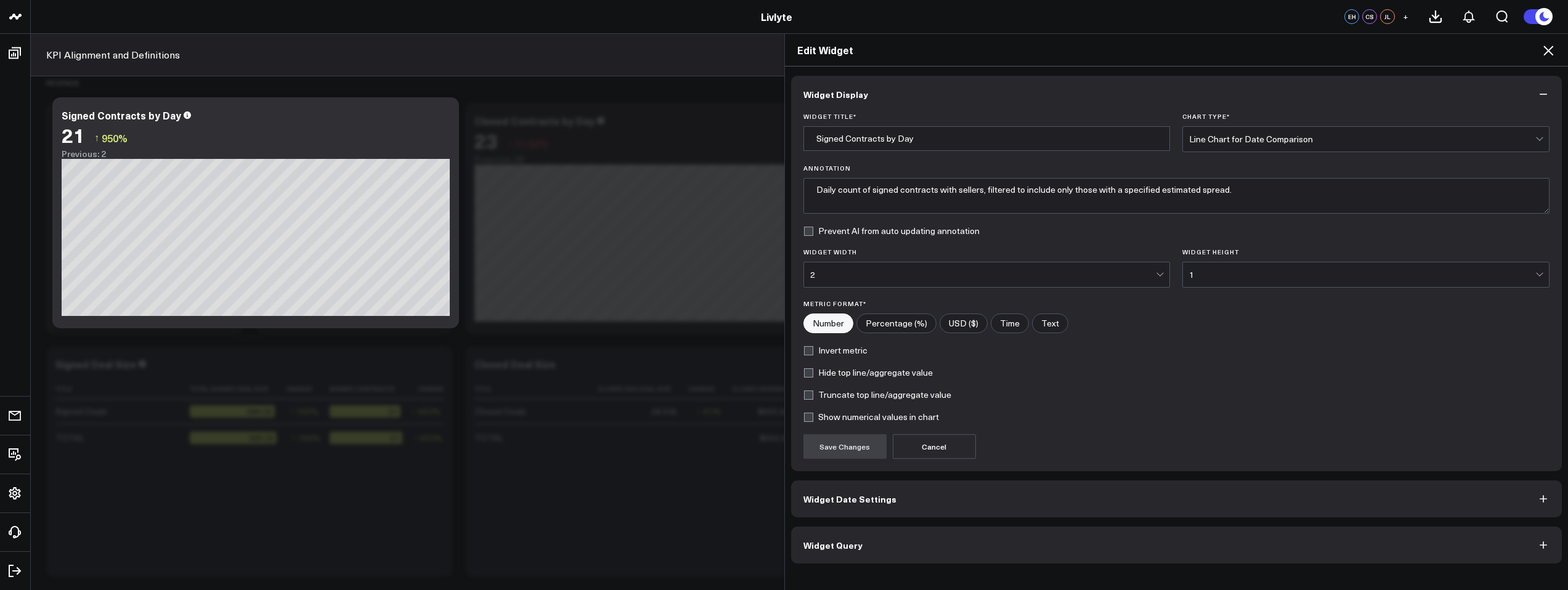
click at [1548, 50] on icon at bounding box center [1548, 50] width 10 height 10
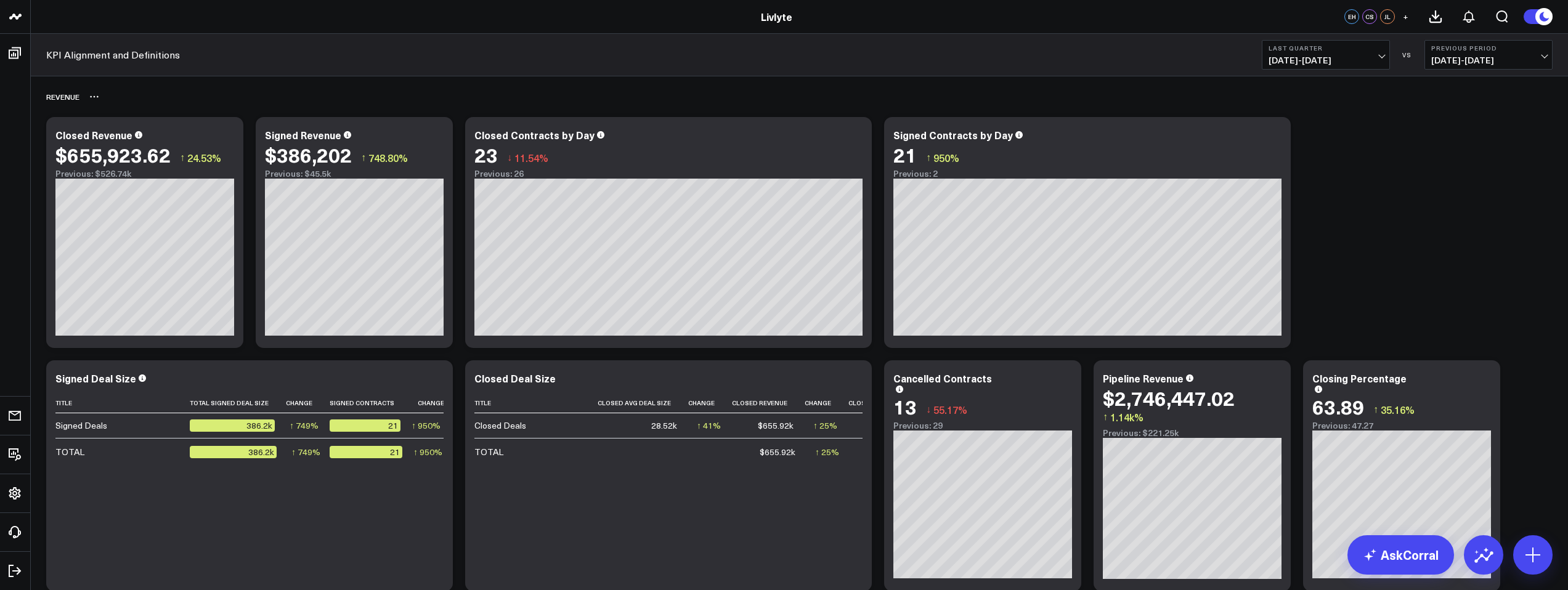
click at [95, 95] on icon at bounding box center [94, 96] width 10 height 10
click at [96, 95] on icon at bounding box center [94, 96] width 10 height 10
click at [1250, 95] on div "Revenue Rename Delete" at bounding box center [800, 96] width 1507 height 28
click at [1258, 133] on icon at bounding box center [1256, 133] width 5 height 5
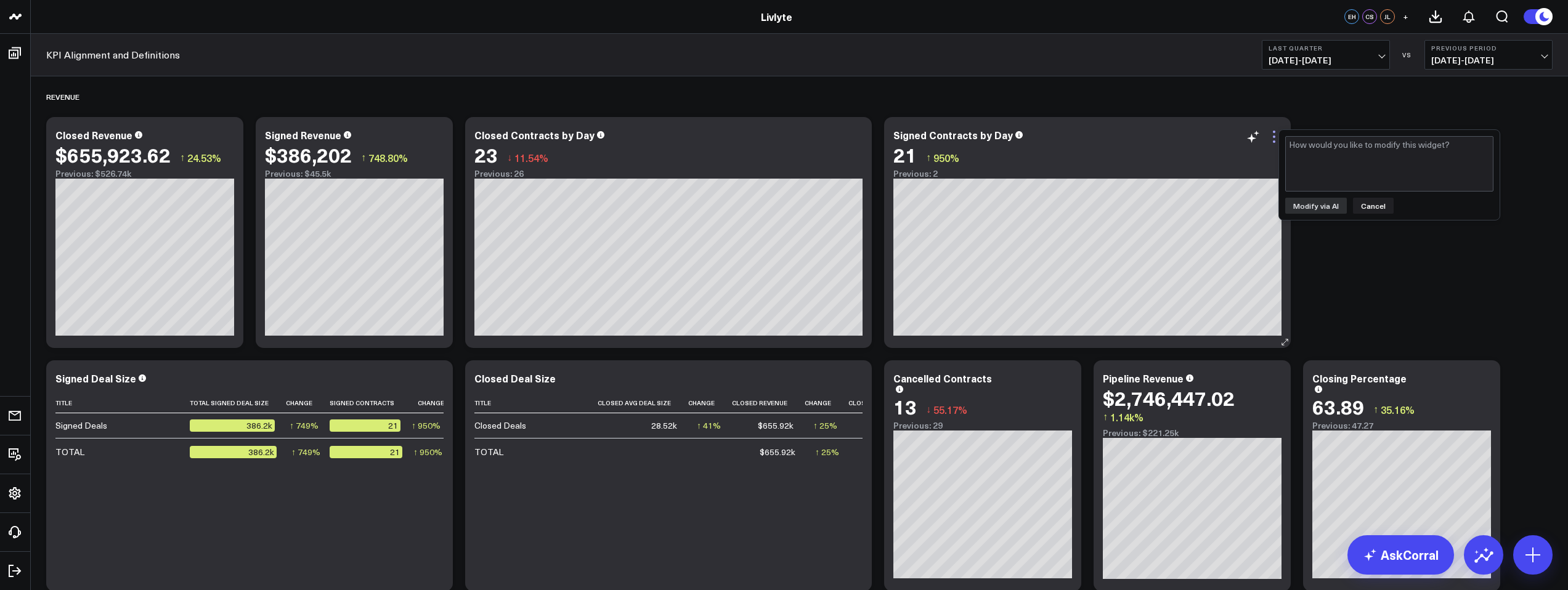
click at [1273, 133] on icon at bounding box center [1274, 137] width 15 height 15
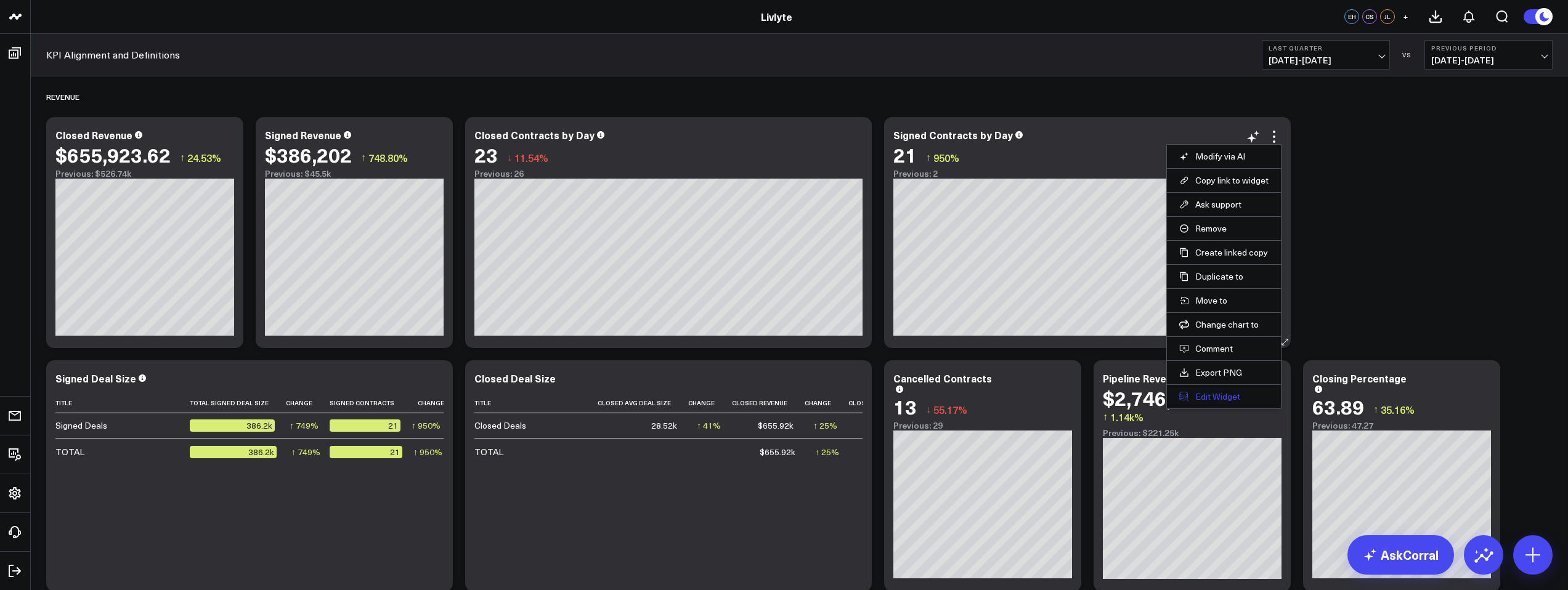
click at [1200, 393] on button "Edit Widget" at bounding box center [1223, 397] width 89 height 11
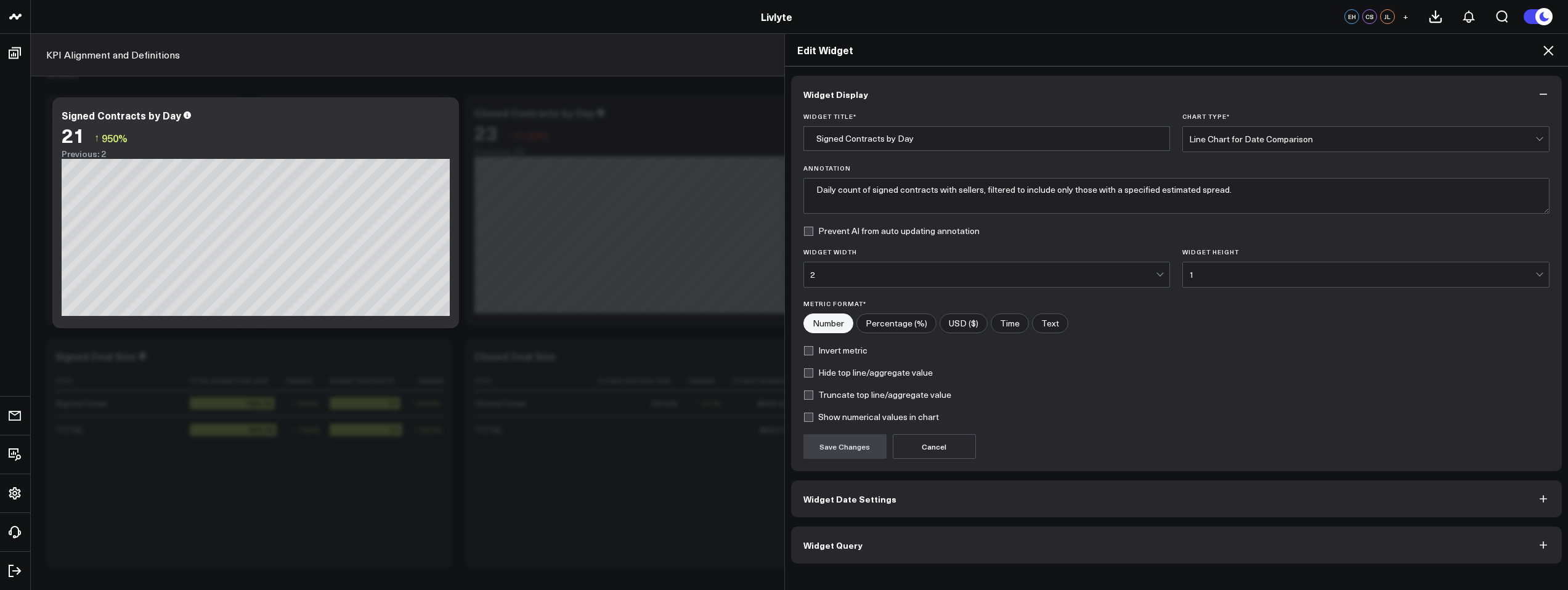
scroll to position [42, 0]
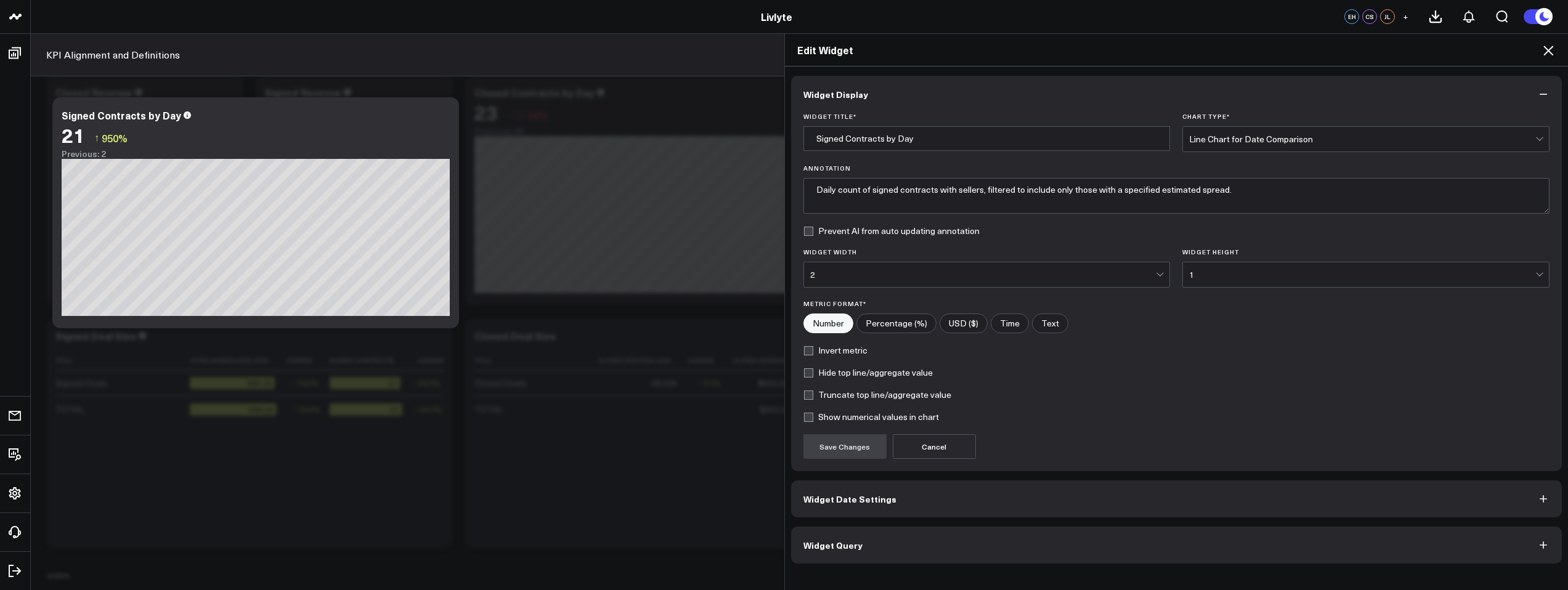
click at [971, 498] on button "Widget Date Settings" at bounding box center [1176, 499] width 771 height 37
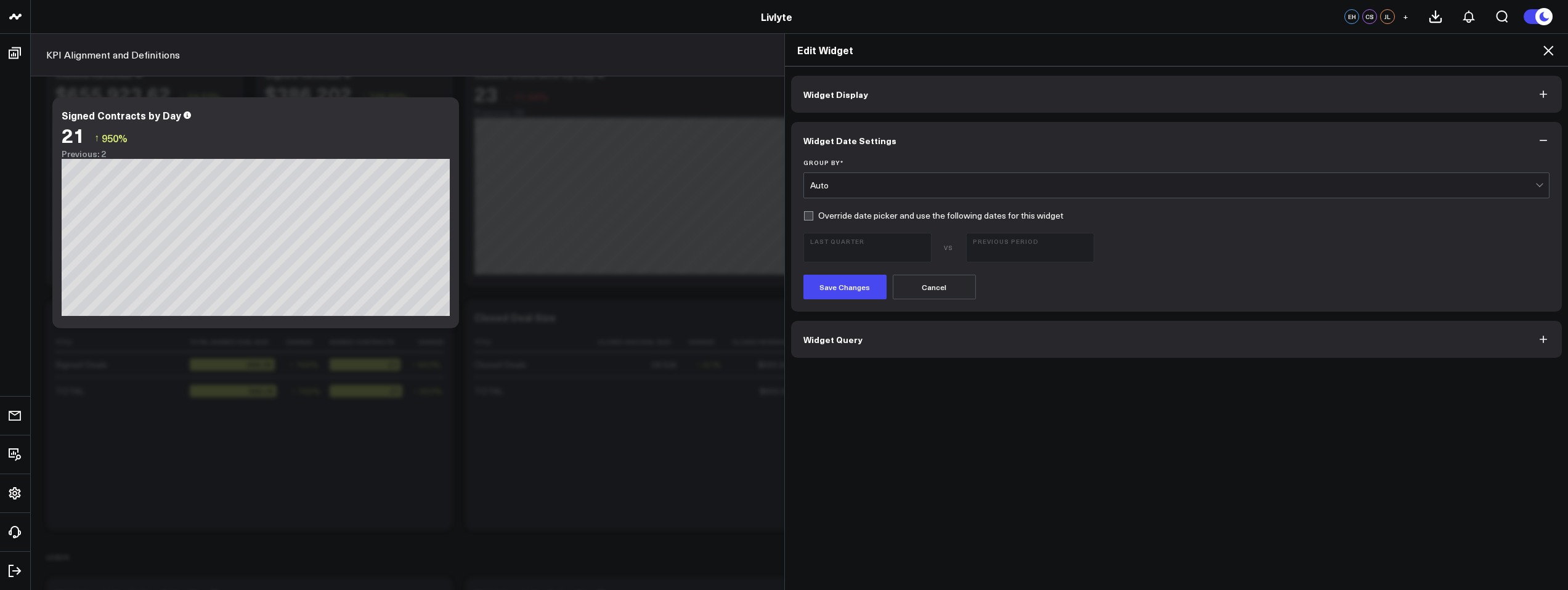
scroll to position [86, 0]
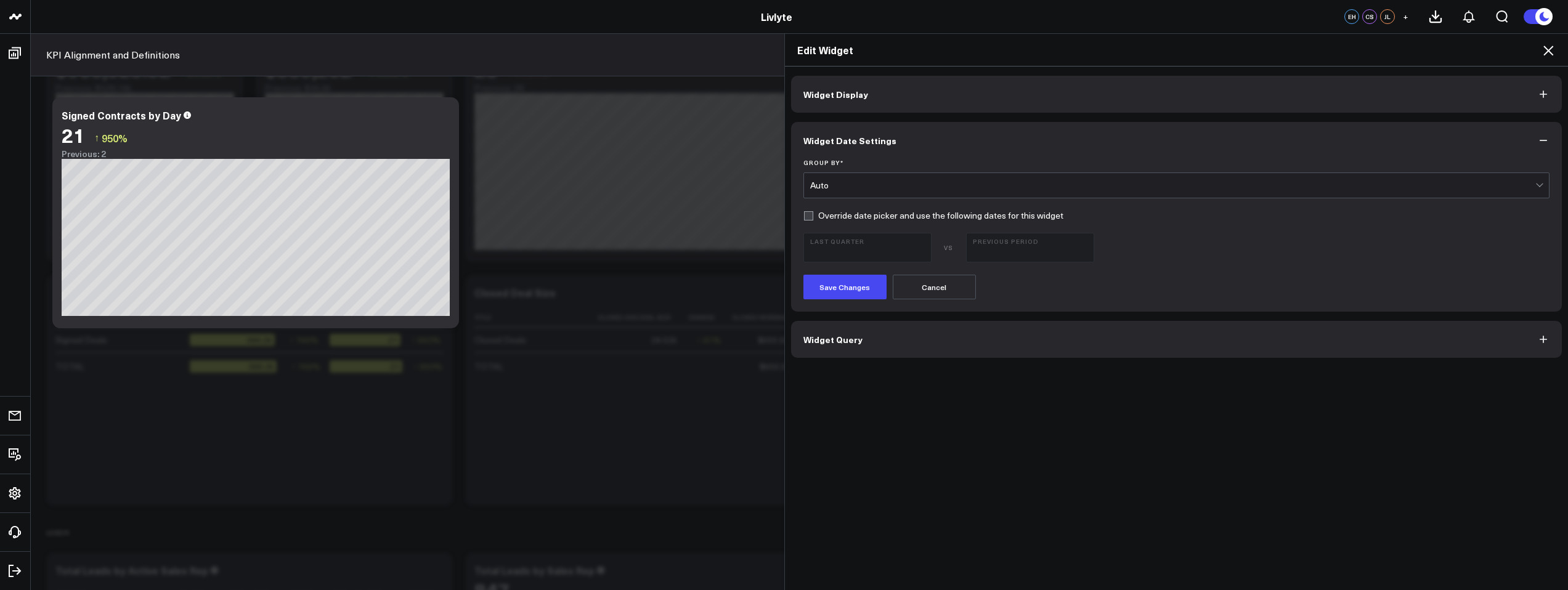
click at [937, 339] on button "Widget Query" at bounding box center [1176, 339] width 771 height 37
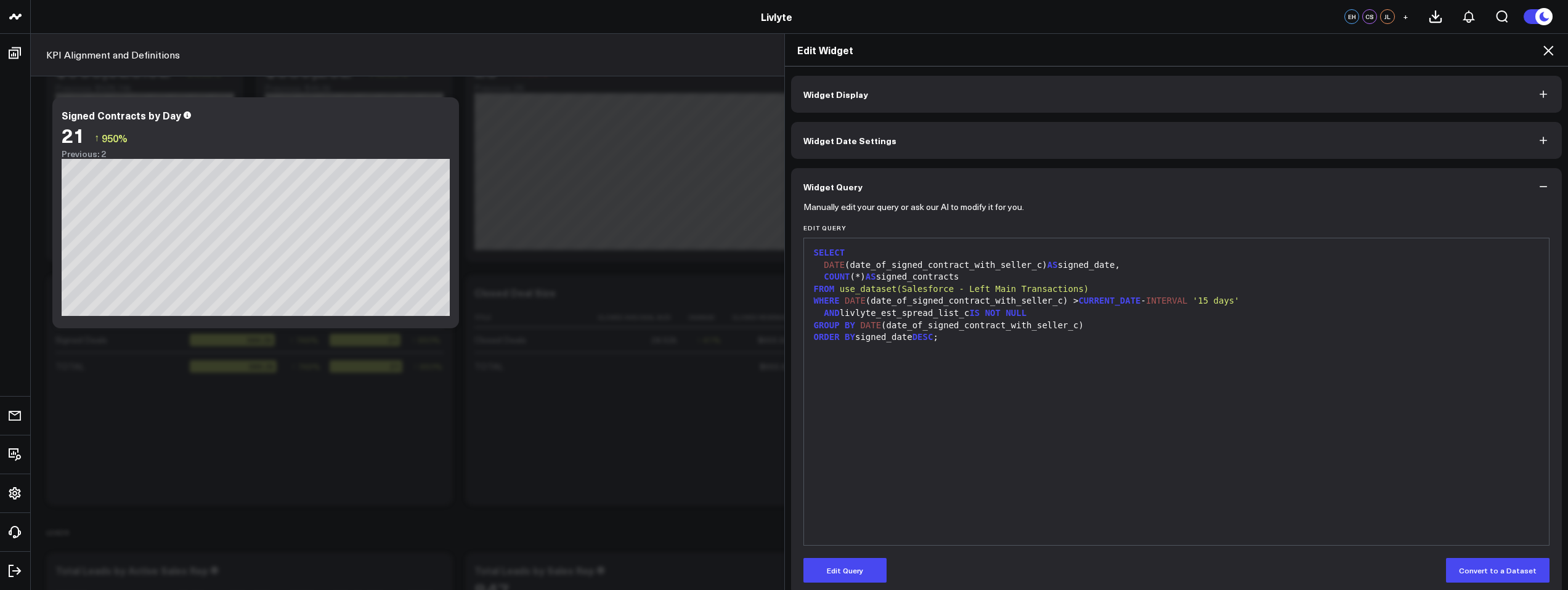
click at [1542, 48] on icon at bounding box center [1548, 50] width 15 height 15
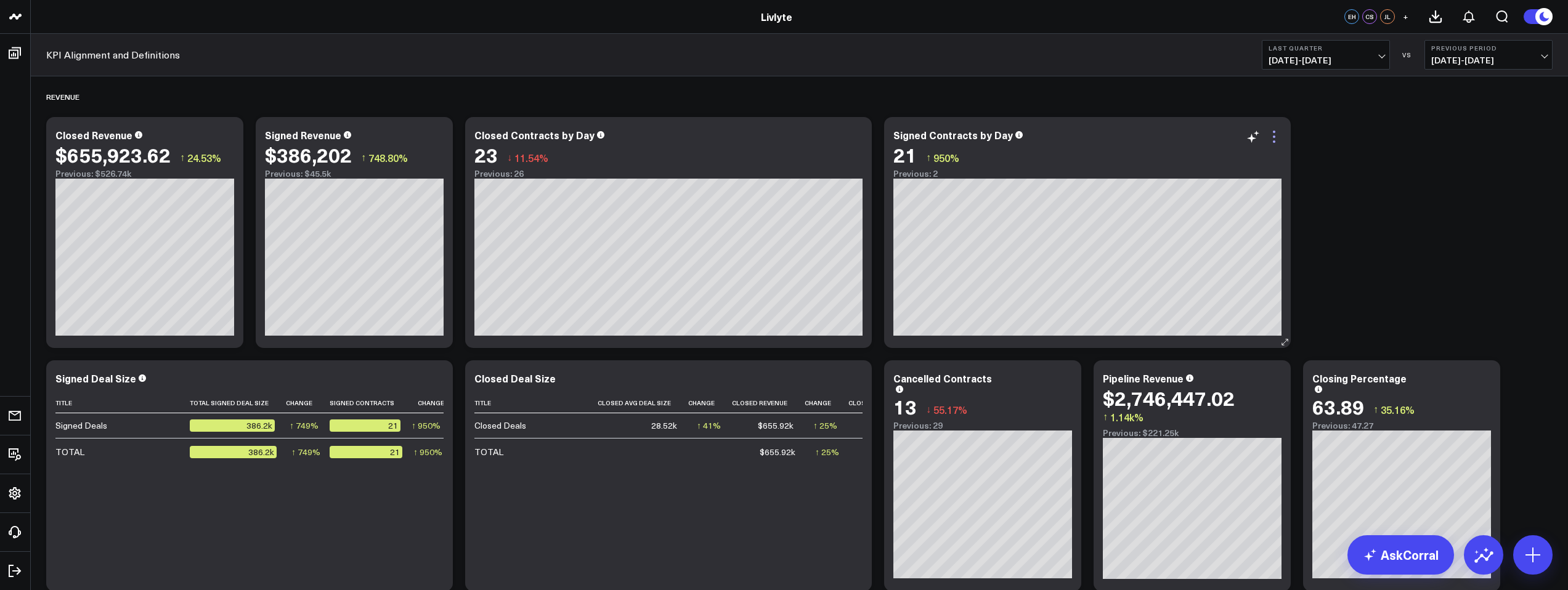
click at [1279, 137] on icon at bounding box center [1274, 137] width 15 height 15
click at [1383, 57] on button "Last Quarter [DATE] - [DATE]" at bounding box center [1326, 55] width 128 height 30
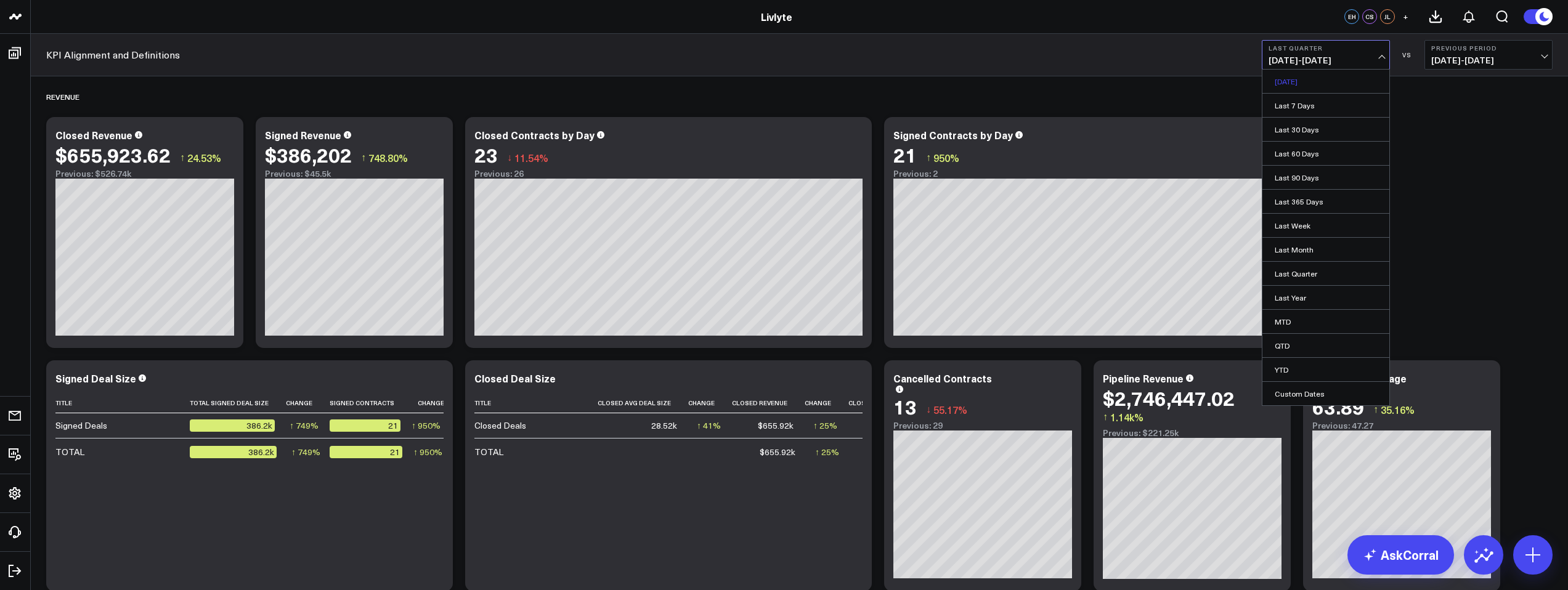
click at [1316, 86] on link "[DATE]" at bounding box center [1326, 81] width 127 height 23
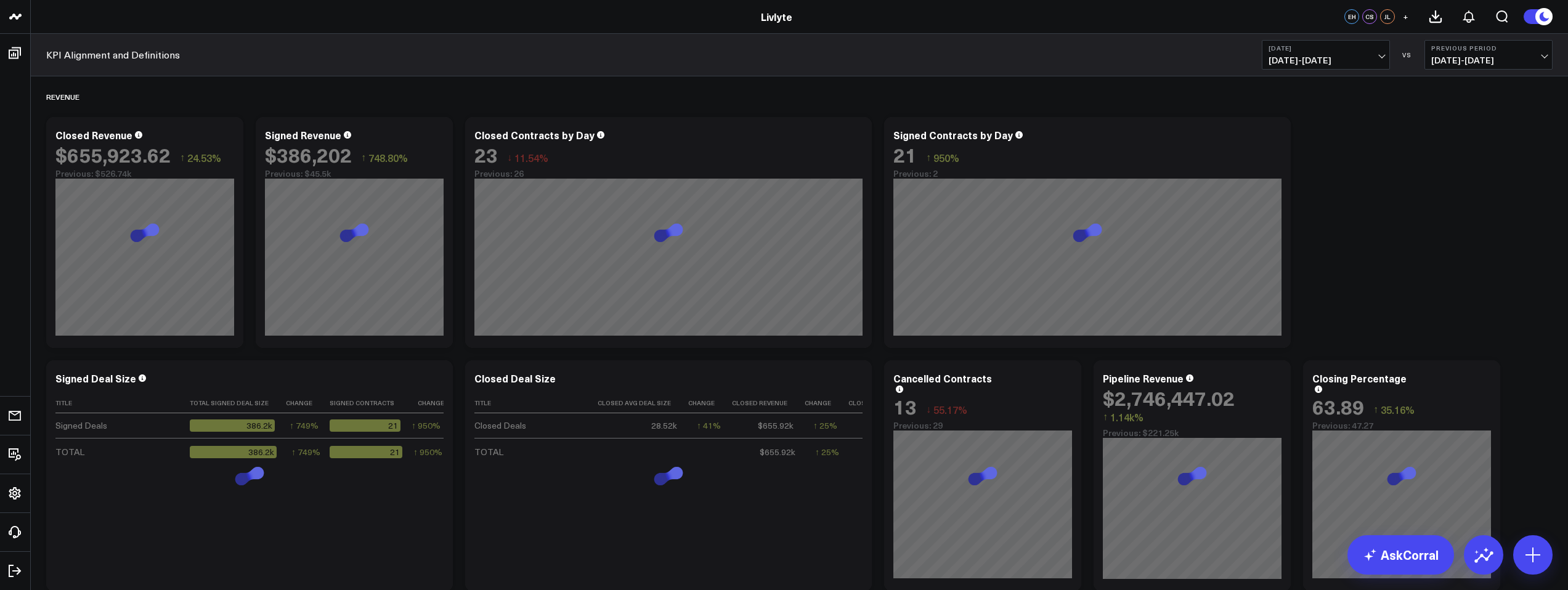
scroll to position [0, 28]
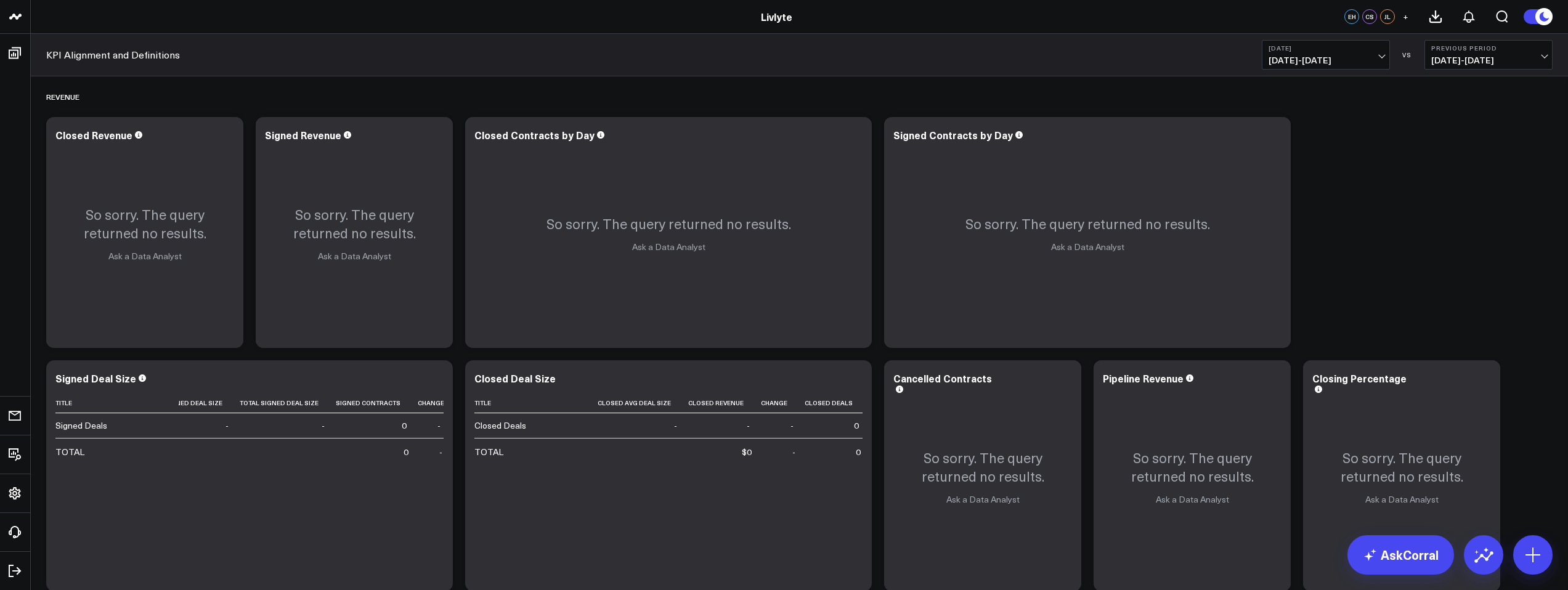
click at [1309, 55] on span "[DATE] - [DATE]" at bounding box center [1326, 60] width 115 height 10
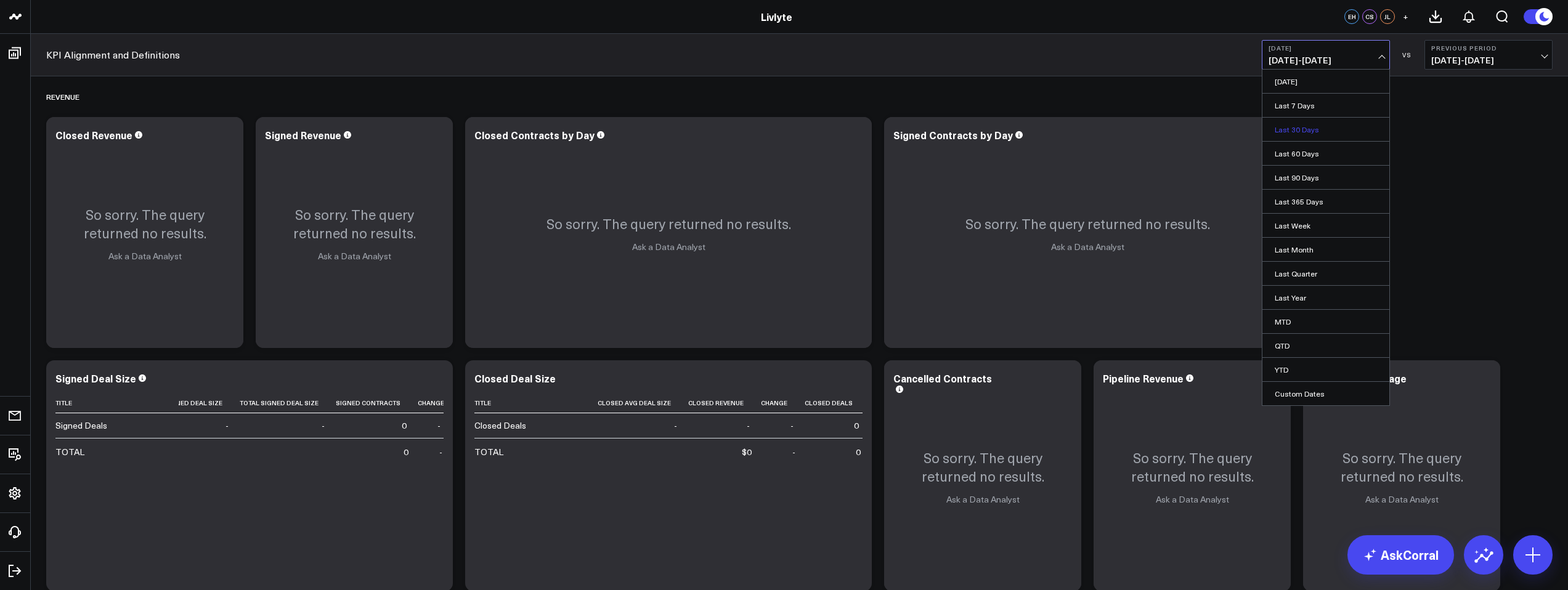
click at [1311, 133] on link "Last 30 Days" at bounding box center [1326, 129] width 127 height 23
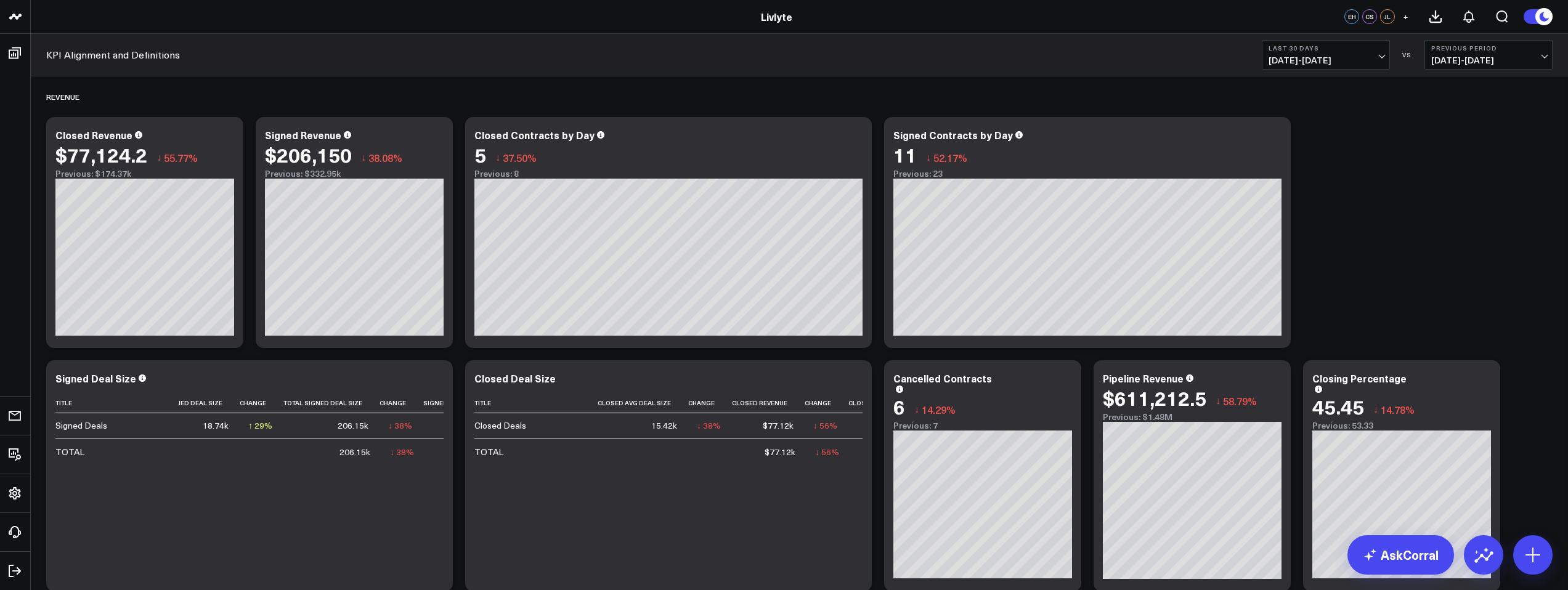
click at [1346, 59] on span "[DATE] - [DATE]" at bounding box center [1326, 60] width 115 height 10
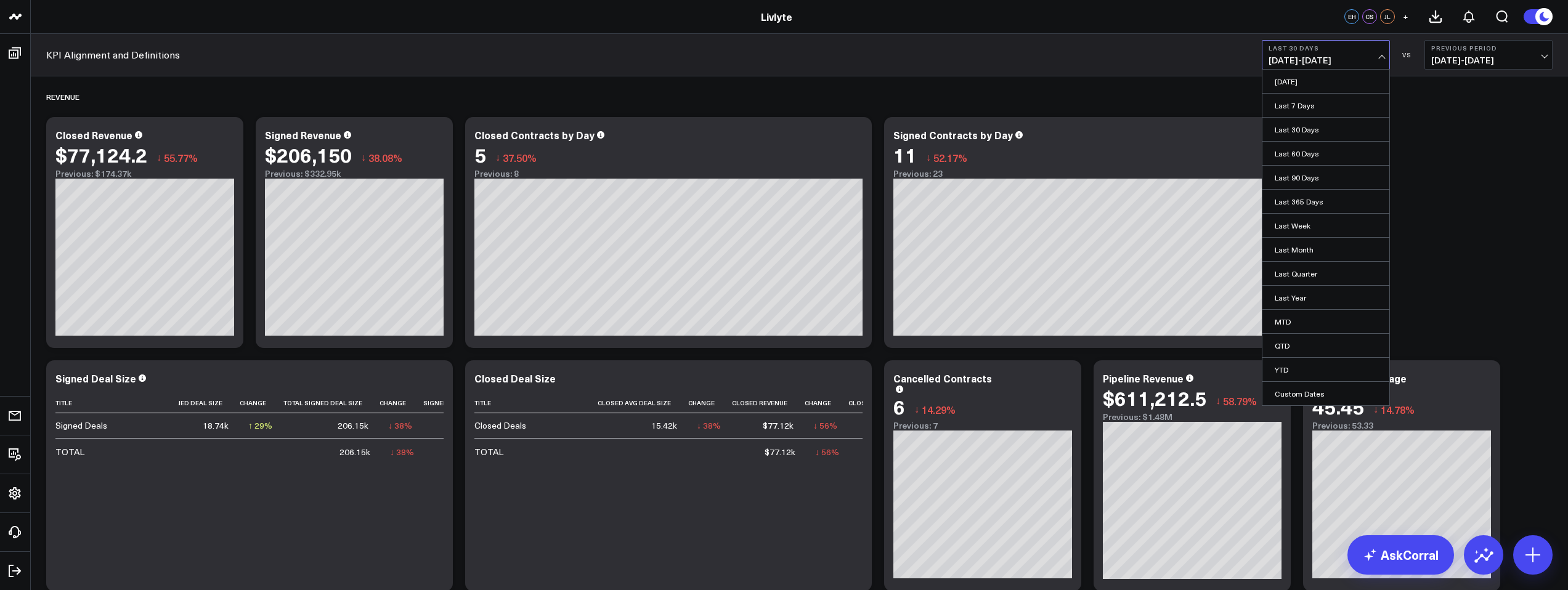
click at [1332, 223] on link "Last Week" at bounding box center [1326, 225] width 127 height 23
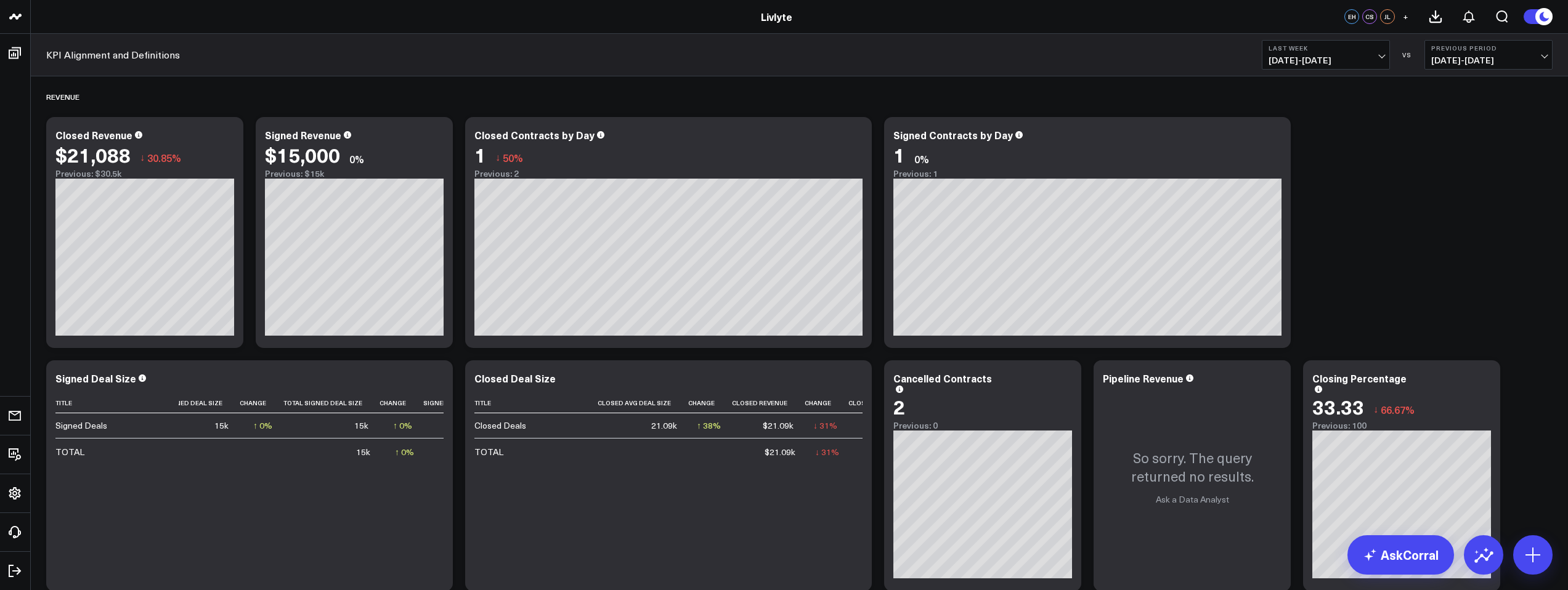
click at [1349, 59] on span "[DATE] - [DATE]" at bounding box center [1326, 60] width 115 height 10
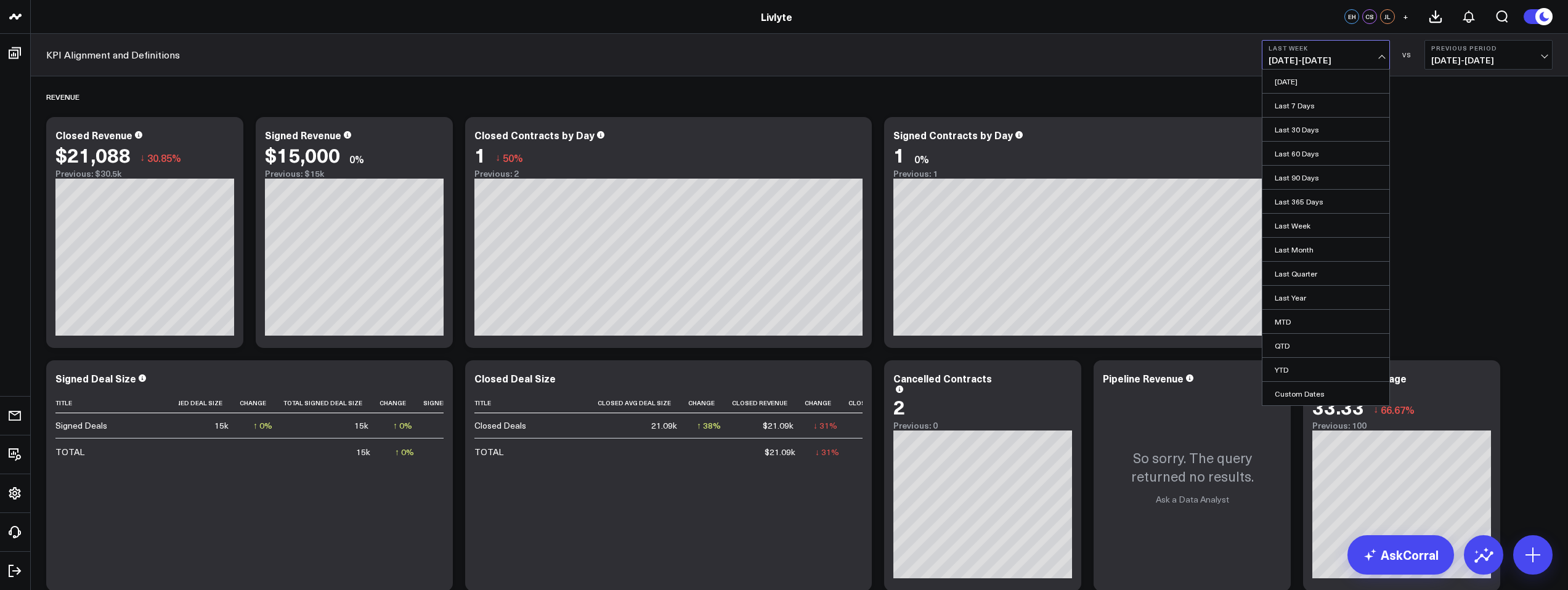
click at [1323, 247] on link "Last Month" at bounding box center [1326, 249] width 127 height 23
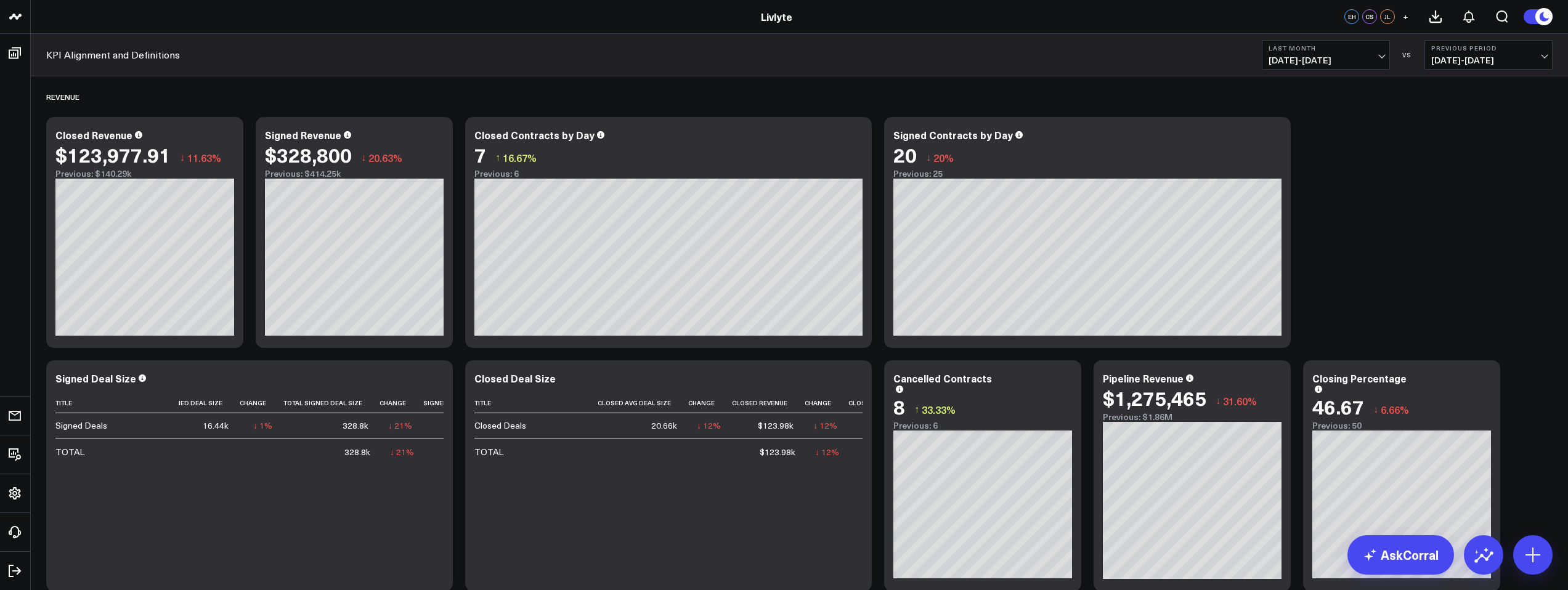
click at [1298, 55] on span "[DATE] - [DATE]" at bounding box center [1326, 60] width 115 height 10
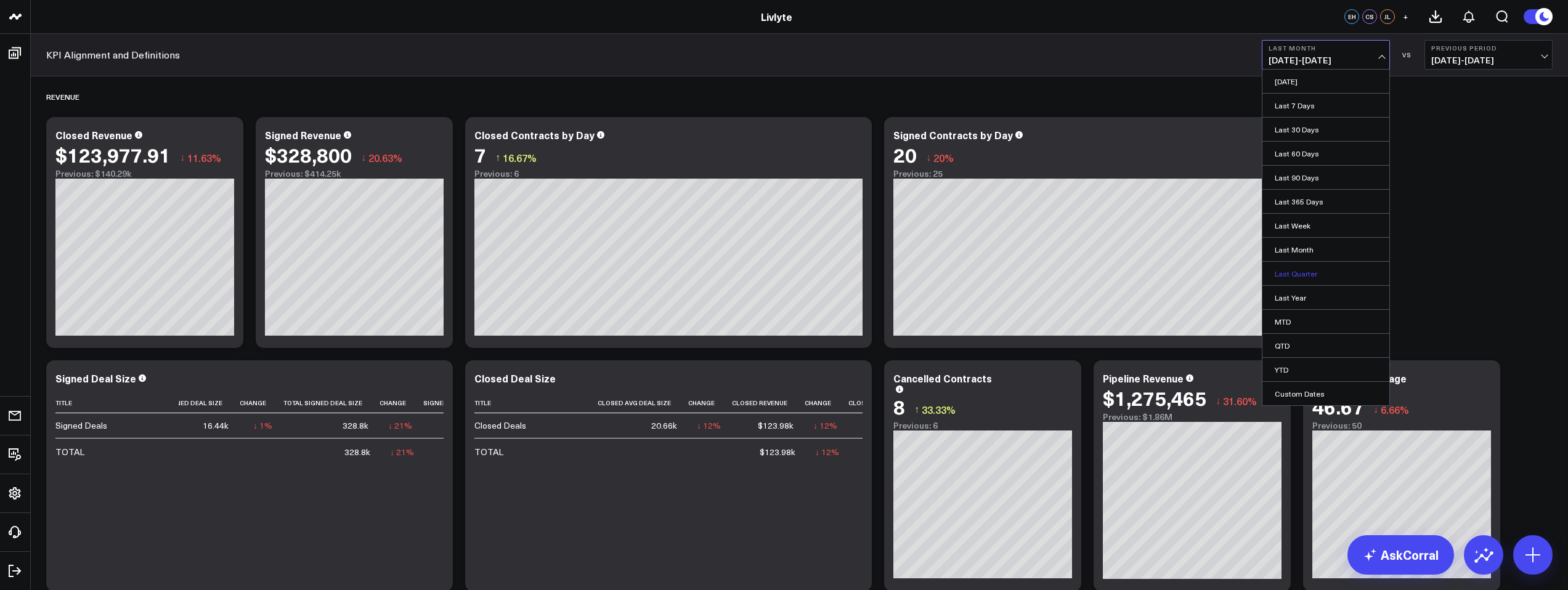
click at [1311, 273] on link "Last Quarter" at bounding box center [1326, 273] width 127 height 23
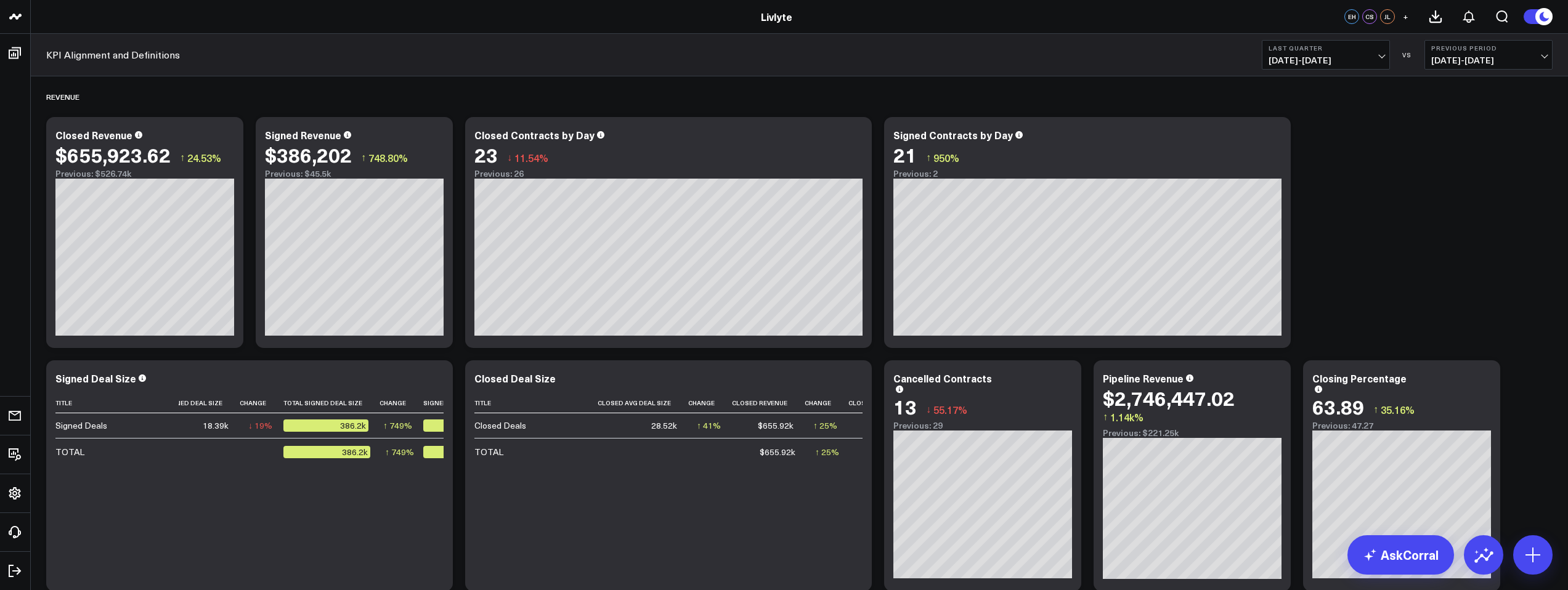
click at [1272, 135] on icon at bounding box center [1274, 137] width 15 height 15
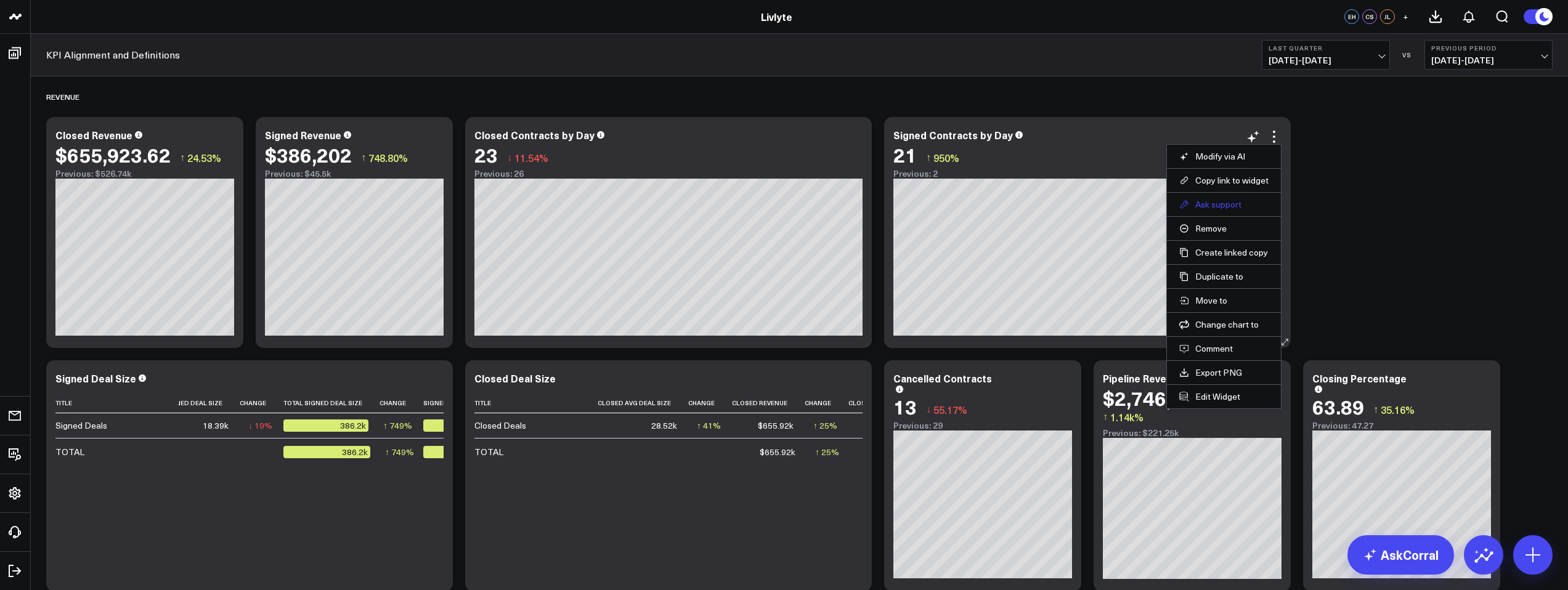
click at [1244, 206] on button "Ask support" at bounding box center [1223, 204] width 89 height 11
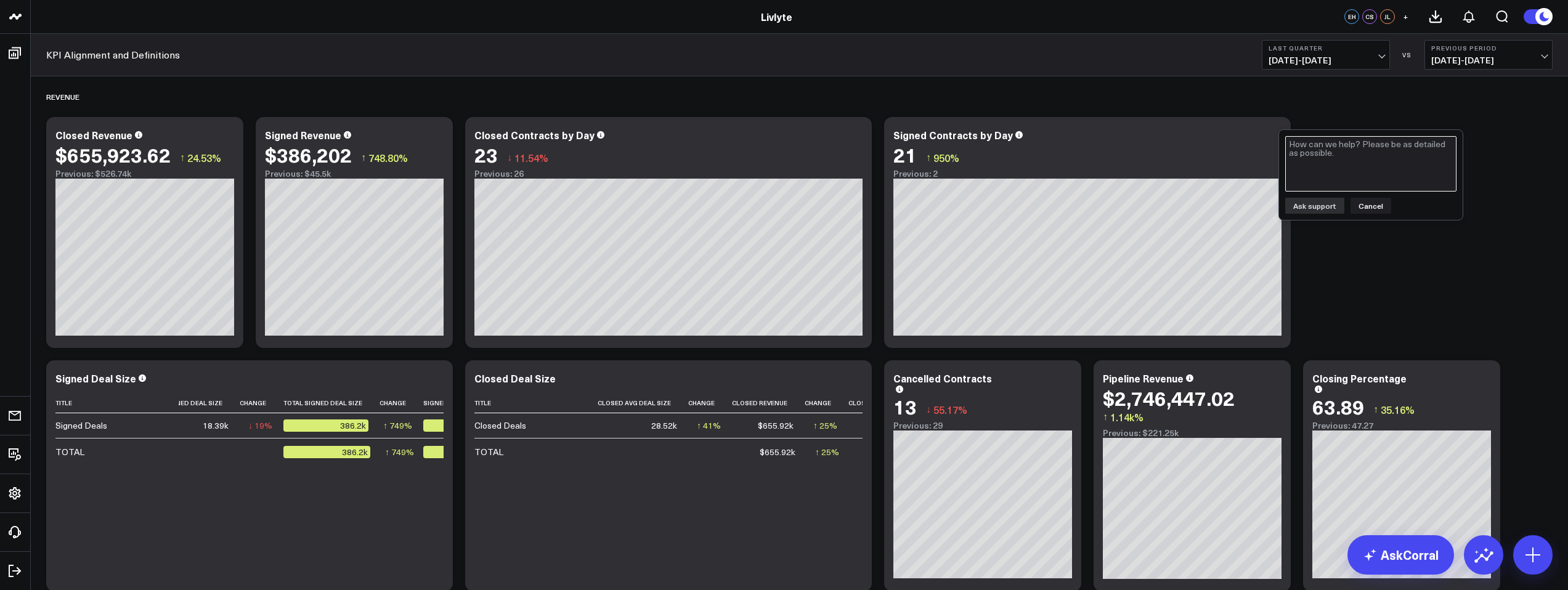
click at [1390, 176] on textarea at bounding box center [1371, 164] width 171 height 55
type textarea "So it looks like there is a issue with this widget. When I look at a filter of …"
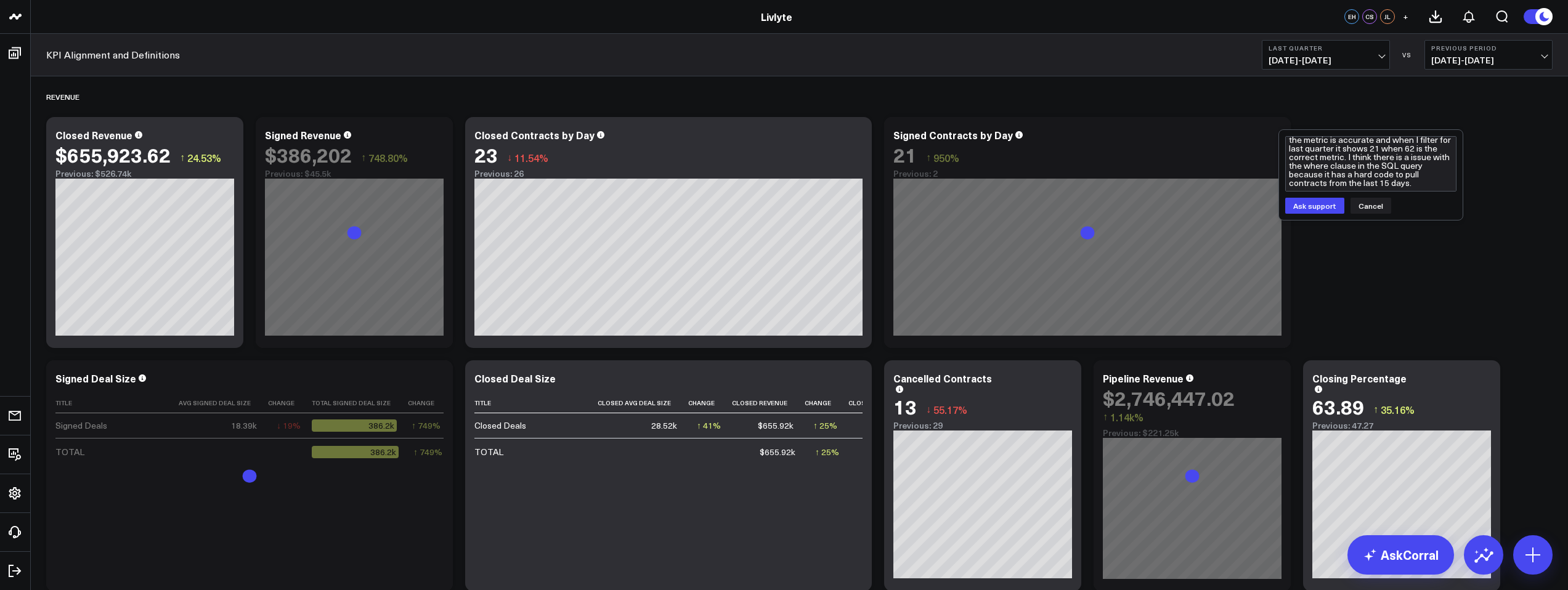
scroll to position [38, 0]
click at [1365, 181] on textarea "So it looks like there is a issue with this widget. When I look at a filter of …" at bounding box center [1371, 164] width 171 height 55
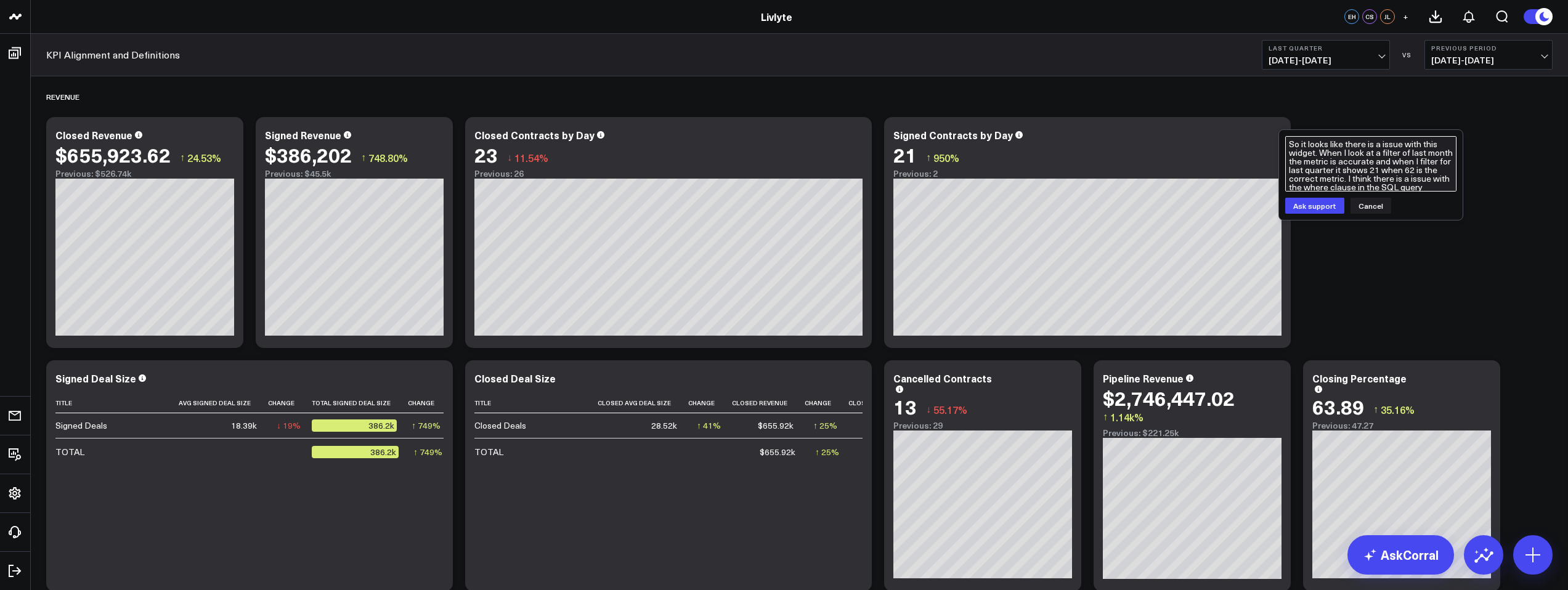
scroll to position [3, 0]
click at [1399, 157] on textarea "So it looks like there is a issue with this widget. When I look at a filter of …" at bounding box center [1371, 164] width 171 height 55
drag, startPoint x: 1420, startPoint y: 160, endPoint x: 1404, endPoint y: 158, distance: 16.1
click at [1404, 158] on textarea "So it looks like there is a issue with this widget. When I look at a filter of …" at bounding box center [1371, 164] width 171 height 55
click at [1409, 159] on textarea "So it looks like there is a issue with this widget. When I look at a filter of …" at bounding box center [1371, 164] width 171 height 55
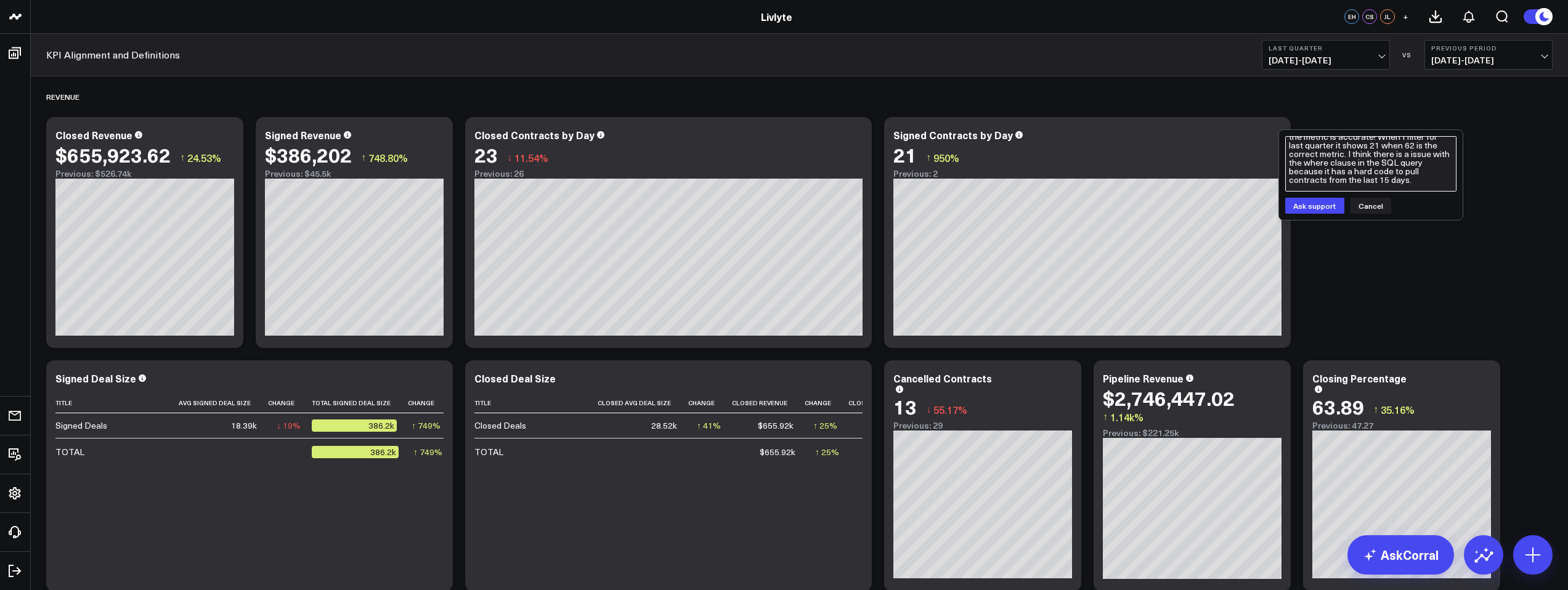
scroll to position [25, 0]
drag, startPoint x: 1320, startPoint y: 172, endPoint x: 1411, endPoint y: 180, distance: 91.4
click at [1411, 180] on textarea "So it looks like there is a issue with this widget. When I look at a filter of …" at bounding box center [1371, 164] width 171 height 55
click at [1384, 166] on textarea "So it looks like there is a issue with this widget. When I look at a filter of …" at bounding box center [1371, 164] width 171 height 55
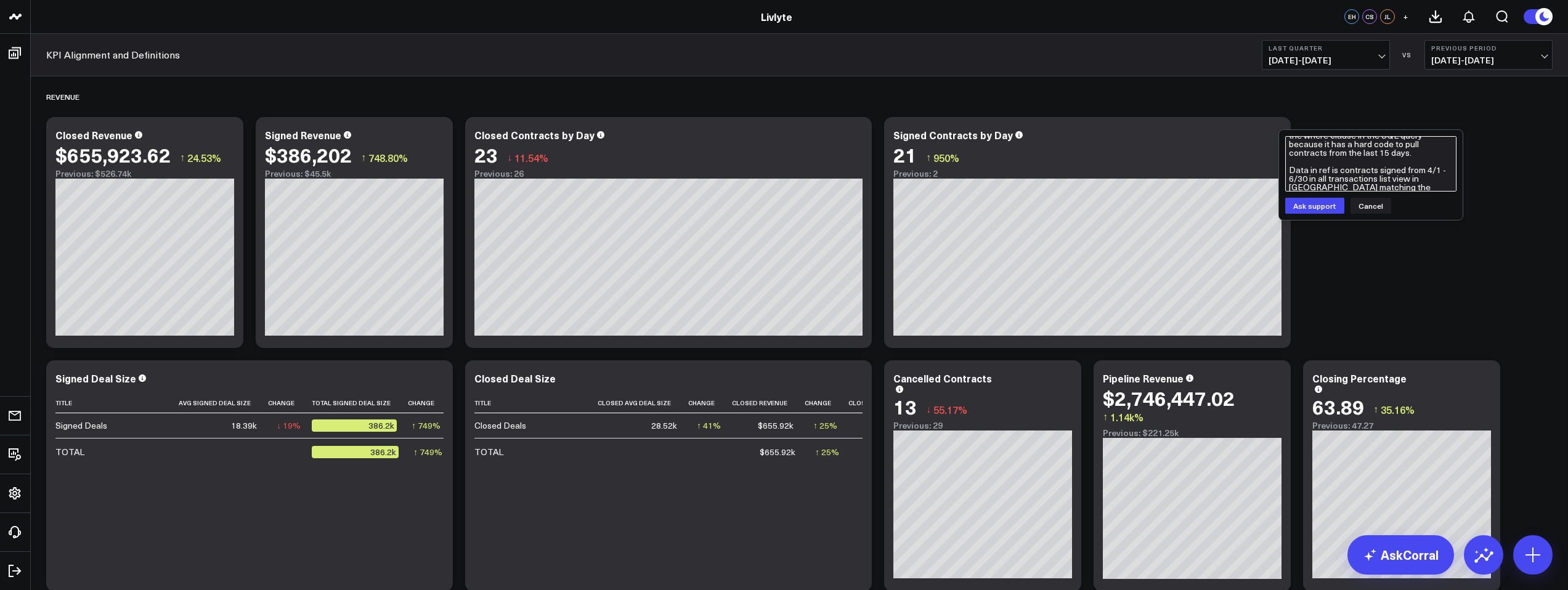
drag, startPoint x: 1346, startPoint y: 171, endPoint x: 1376, endPoint y: 175, distance: 30.3
click at [1375, 171] on textarea "So it looks like there is a issue with this widget. When I look at a filter of …" at bounding box center [1371, 164] width 171 height 55
click at [1406, 183] on textarea "So it looks like there is a issue with this widget. When I look at a filter of …" at bounding box center [1371, 164] width 171 height 55
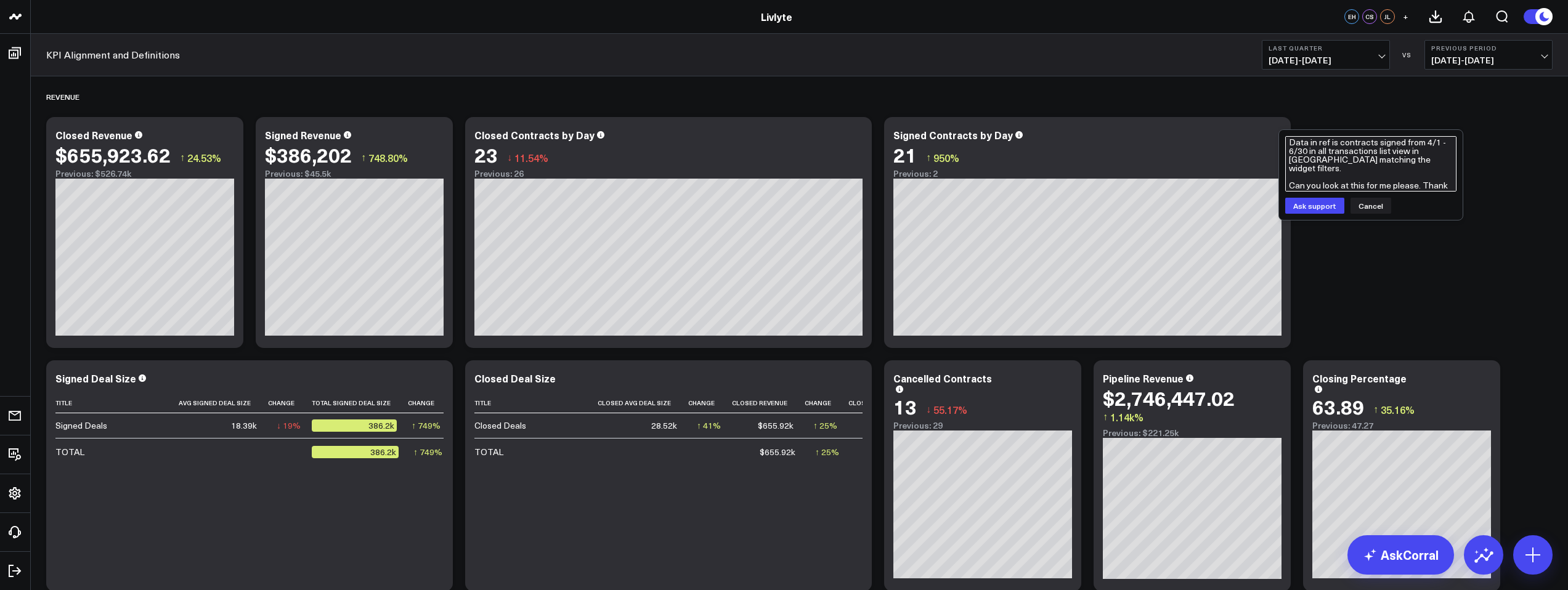
click at [1419, 184] on textarea "So it looks like there is a issue with this widget. When I look at a filter of …" at bounding box center [1371, 164] width 171 height 55
click at [1436, 182] on textarea "So it looks like there is a issue with this widget. When I look at a filter of …" at bounding box center [1371, 164] width 171 height 55
type textarea "So it looks like there is a issue with this widget. When I look at a filter of …"
click at [1314, 205] on button "Ask support" at bounding box center [1315, 206] width 59 height 16
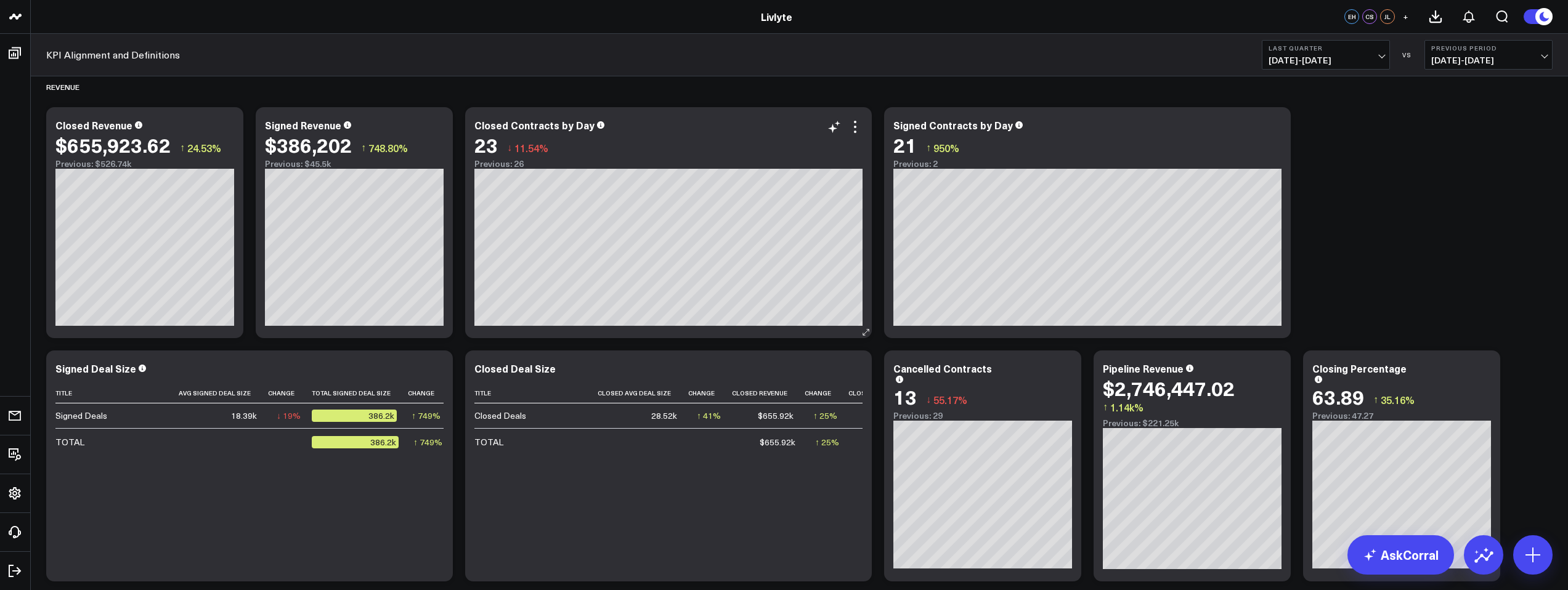
scroll to position [0, 0]
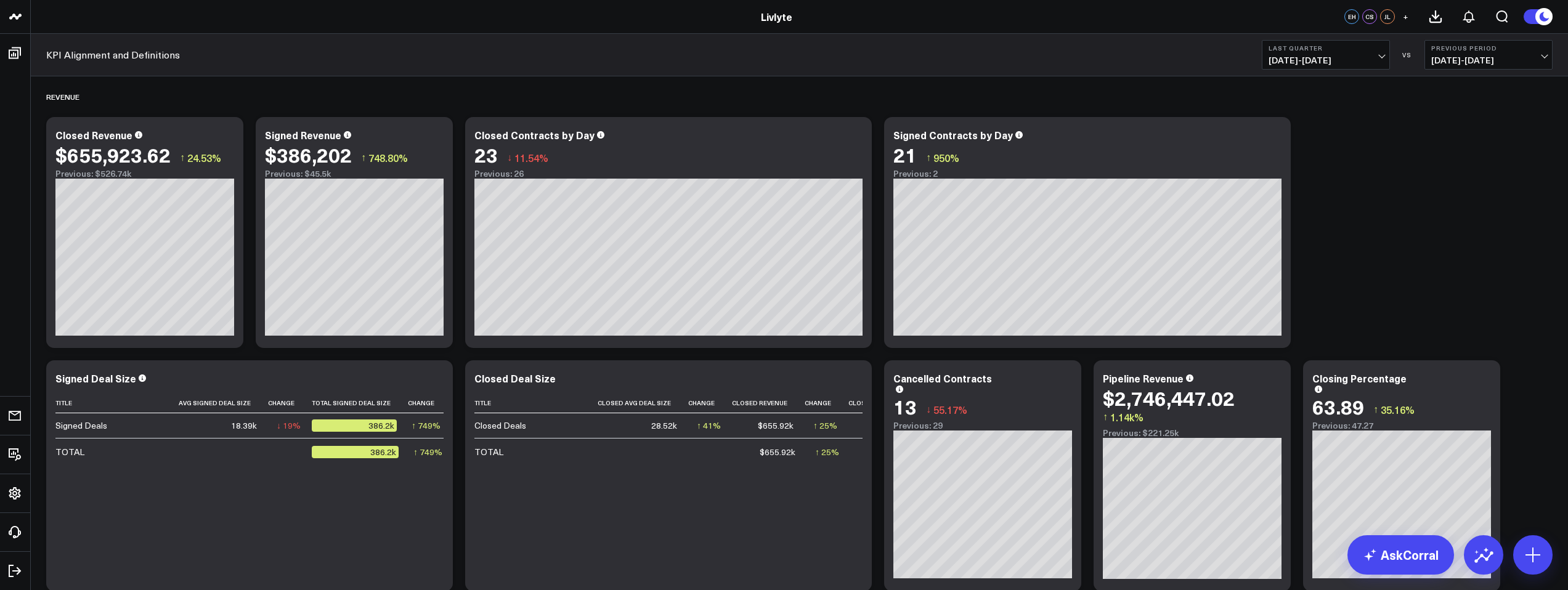
click at [1327, 57] on span "[DATE] - [DATE]" at bounding box center [1326, 60] width 115 height 10
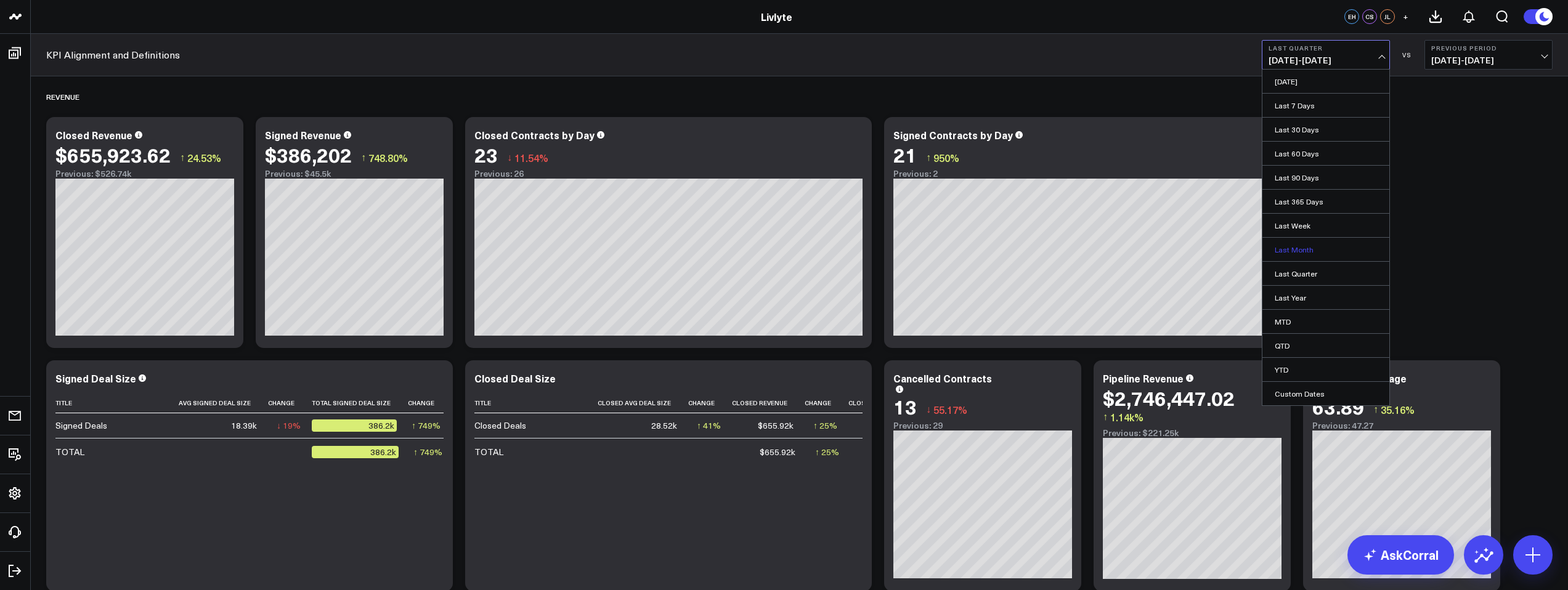
click at [1318, 251] on link "Last Month" at bounding box center [1326, 249] width 127 height 23
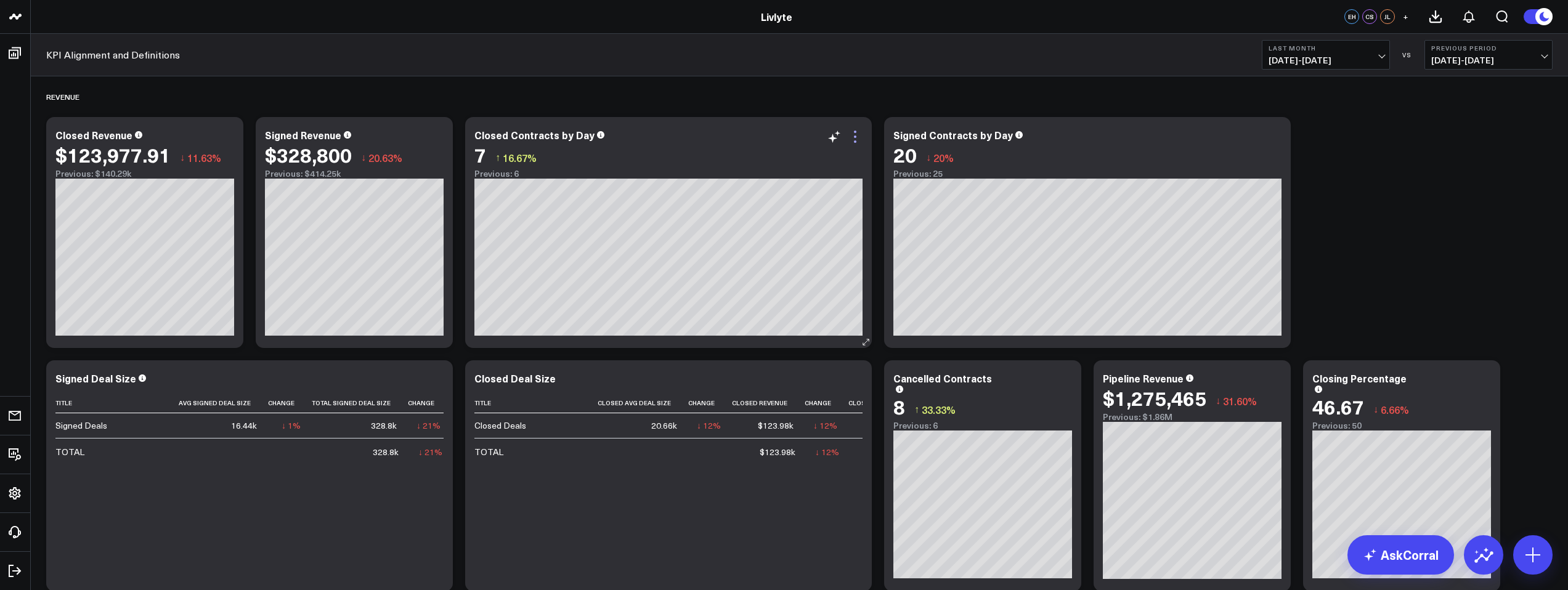
click at [855, 134] on icon at bounding box center [855, 137] width 15 height 15
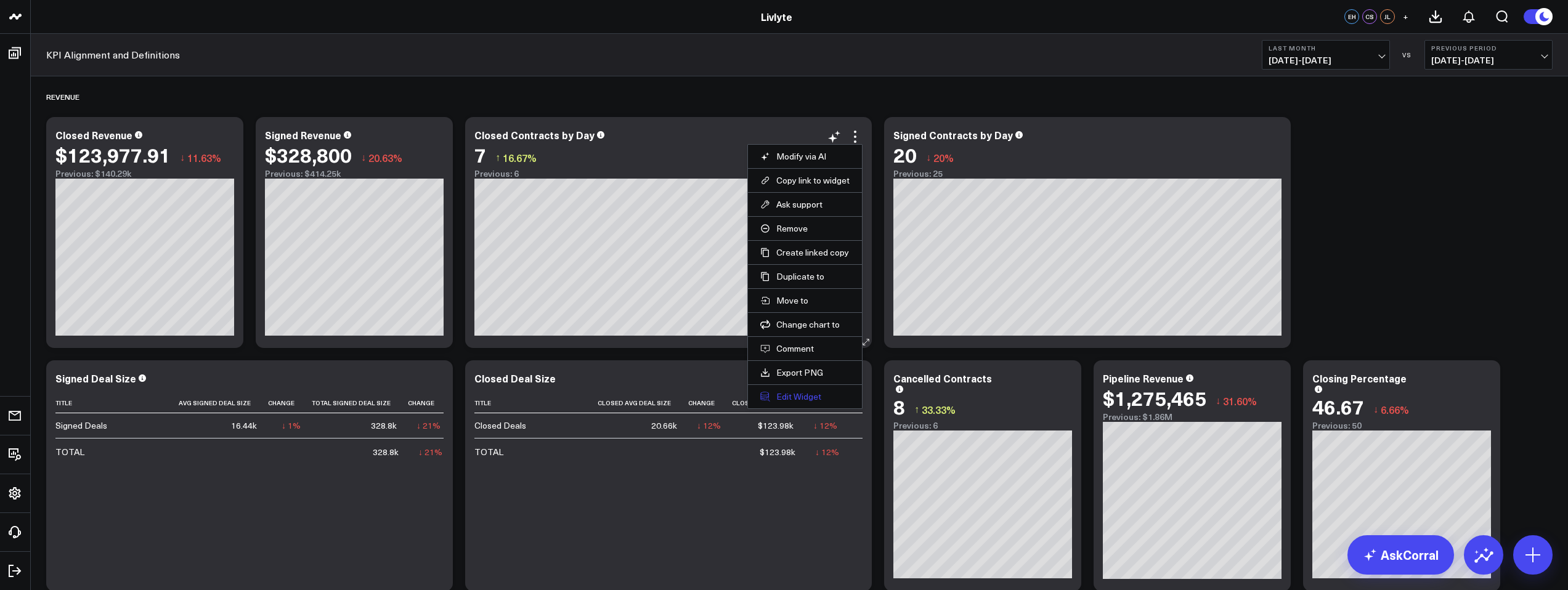
click at [801, 391] on button "Edit Widget" at bounding box center [805, 397] width 89 height 11
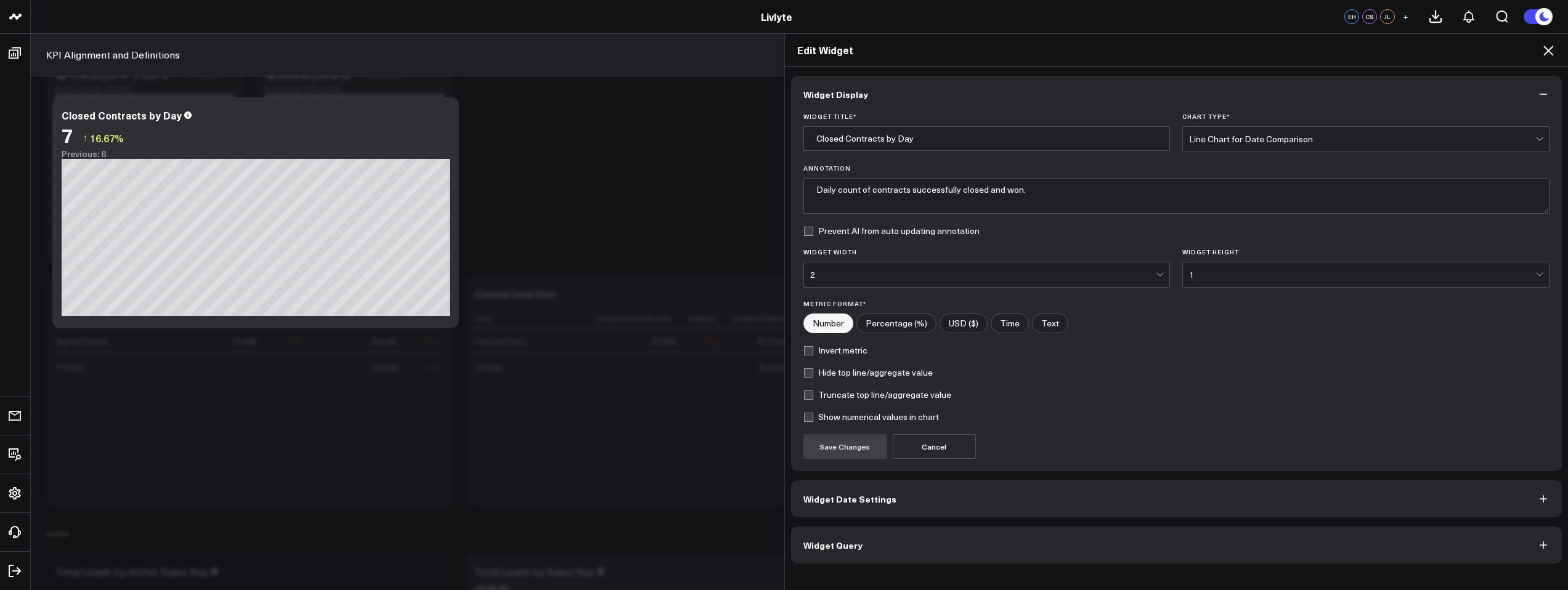
scroll to position [199, 0]
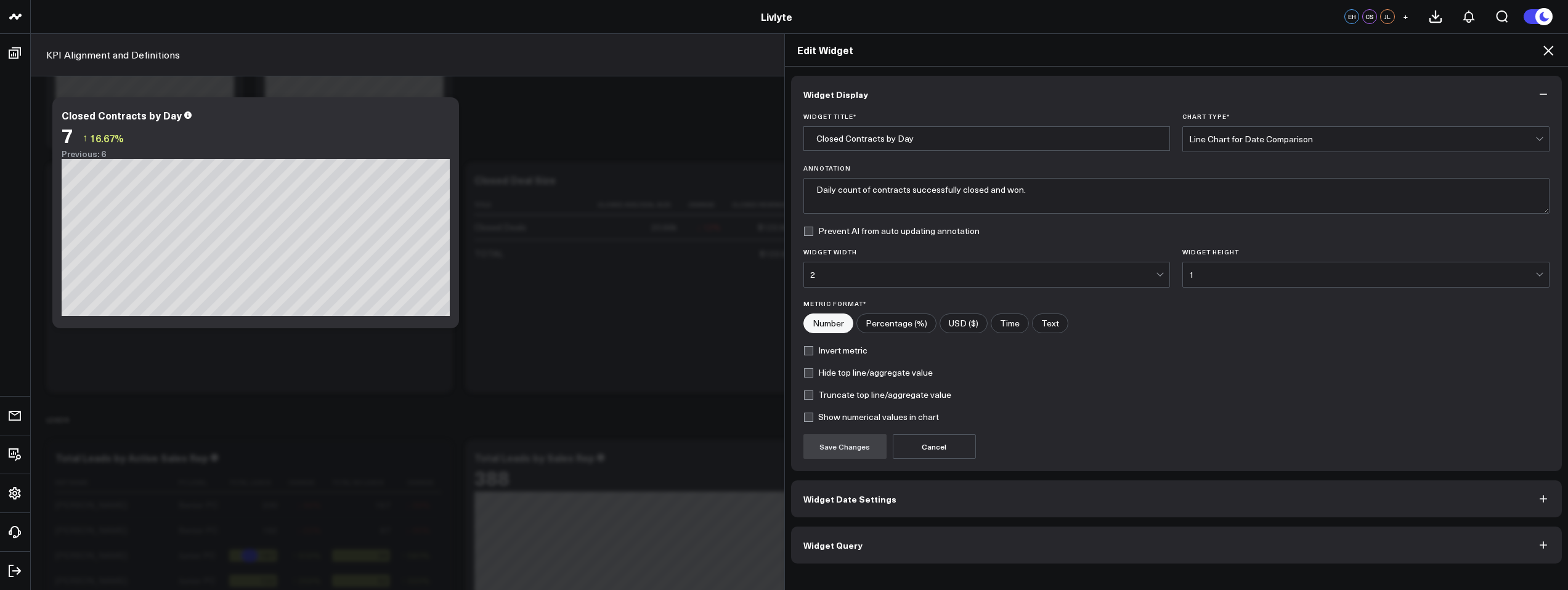
click at [893, 542] on button "Widget Query" at bounding box center [1176, 545] width 771 height 37
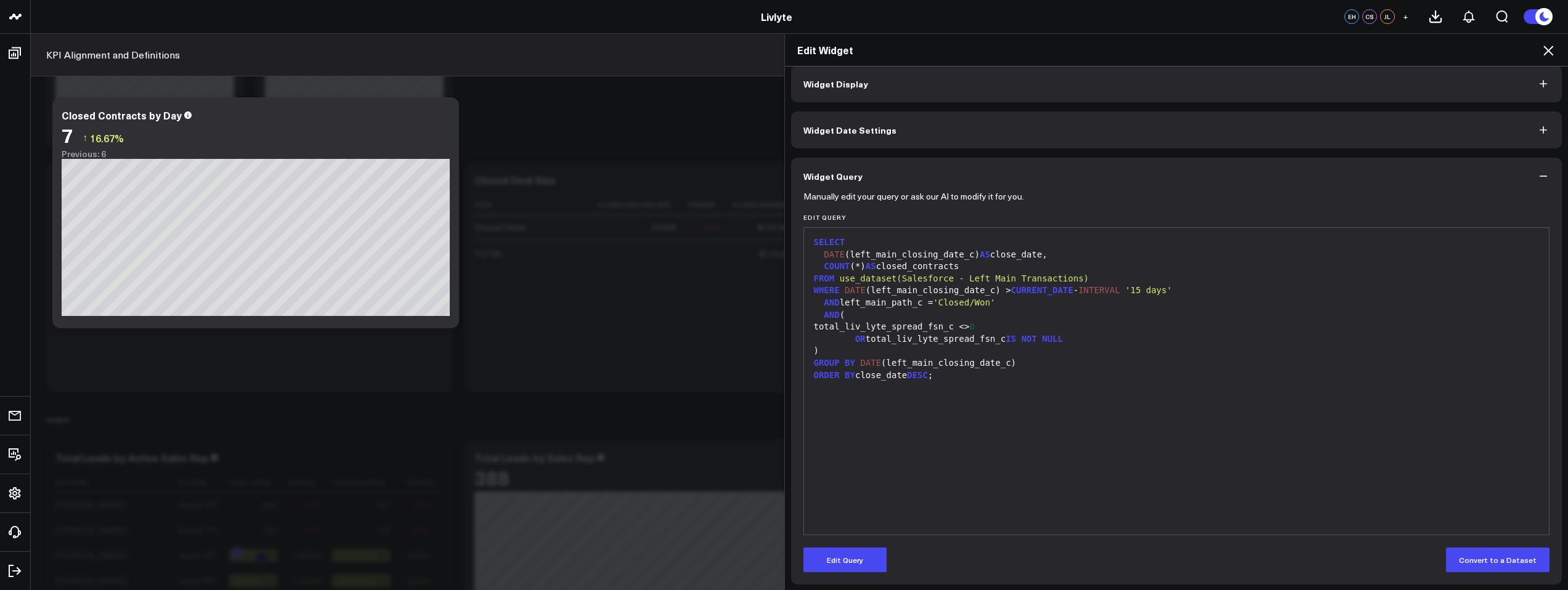
scroll to position [14, 0]
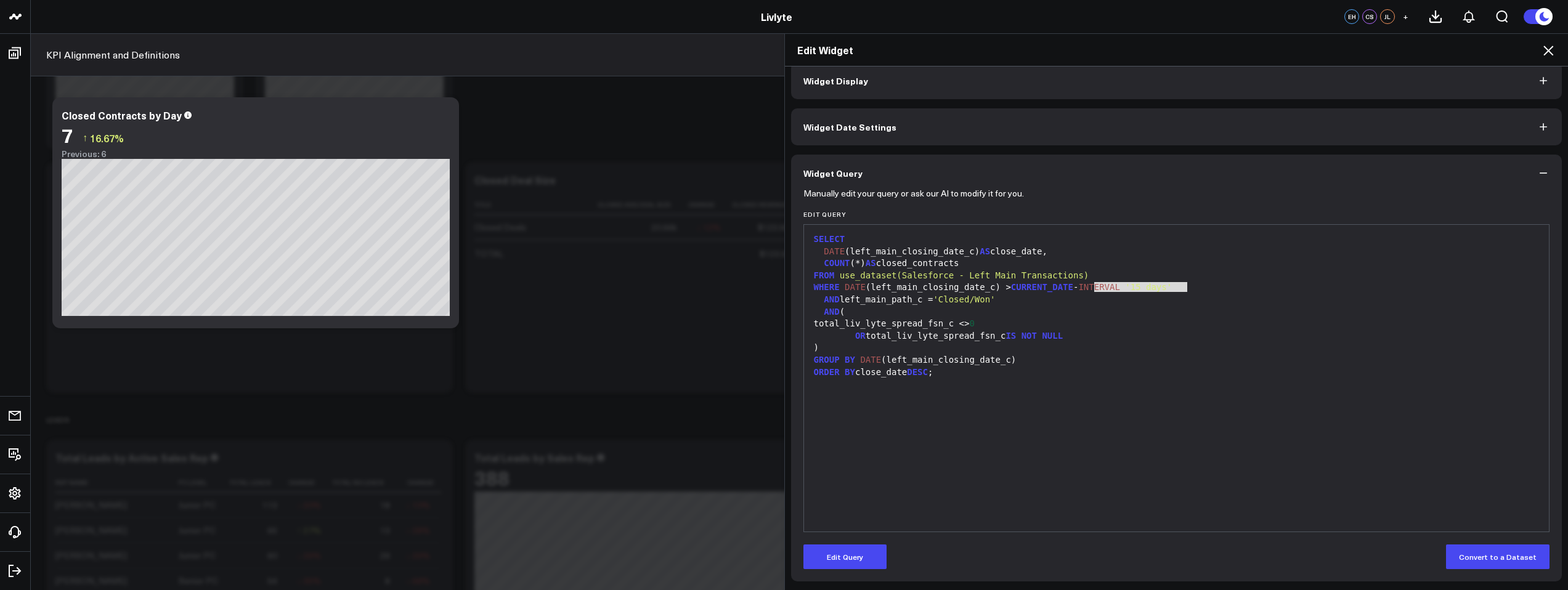
drag, startPoint x: 1193, startPoint y: 286, endPoint x: 1091, endPoint y: 291, distance: 102.1
click at [1087, 292] on div "WHERE DATE (left_main_closing_date_c) > CURRENT_DATE - INTERVAL '15 days'" at bounding box center [1176, 288] width 733 height 13
